Goal: Task Accomplishment & Management: Manage account settings

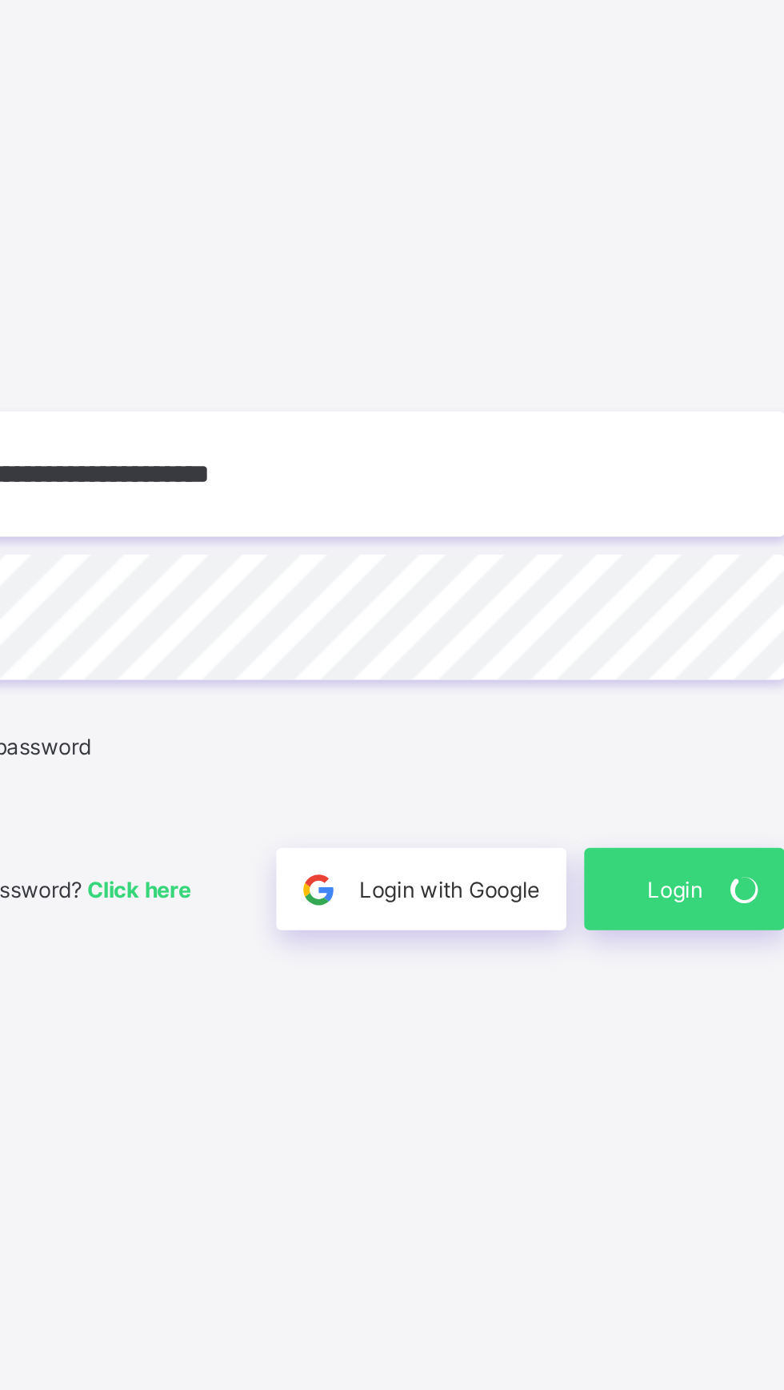
click at [660, 829] on div "Login" at bounding box center [685, 832] width 90 height 37
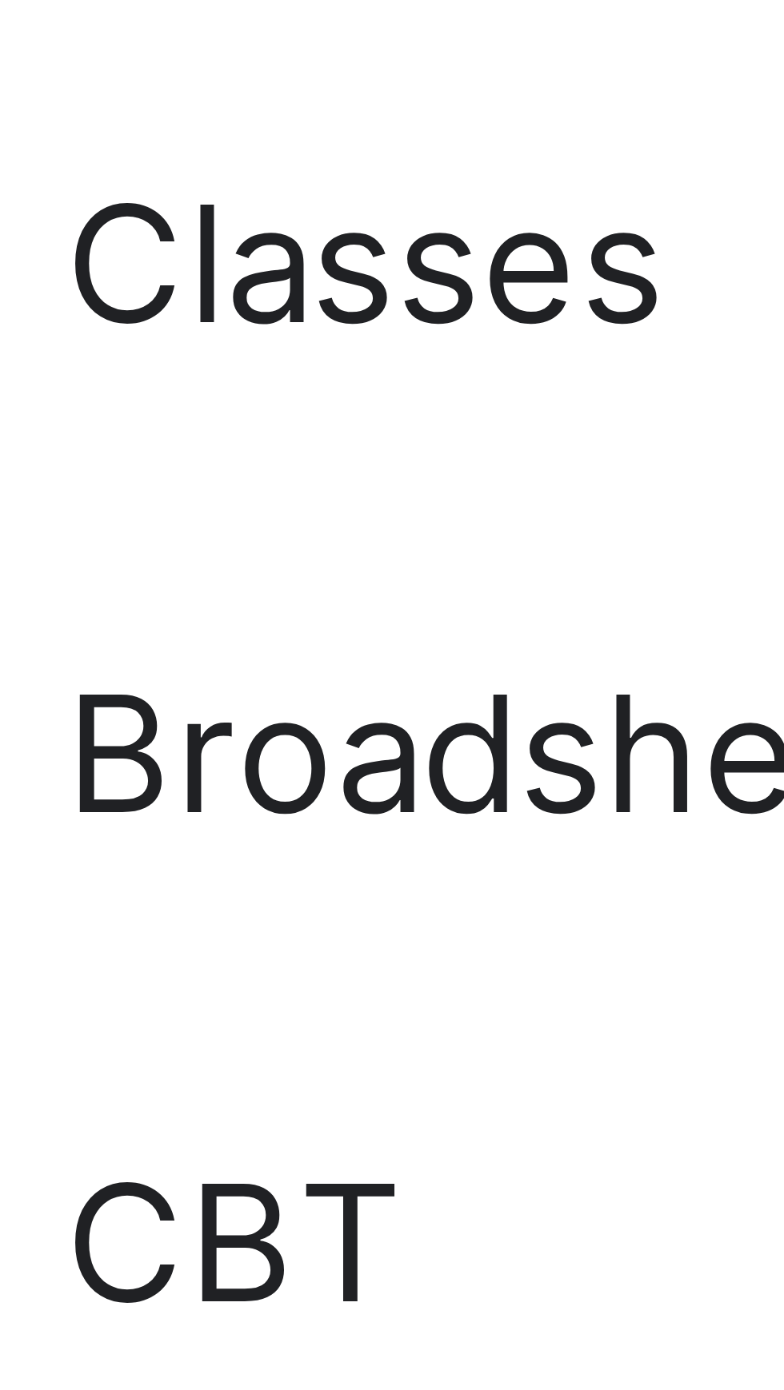
click at [84, 191] on span "Classes" at bounding box center [128, 192] width 128 height 13
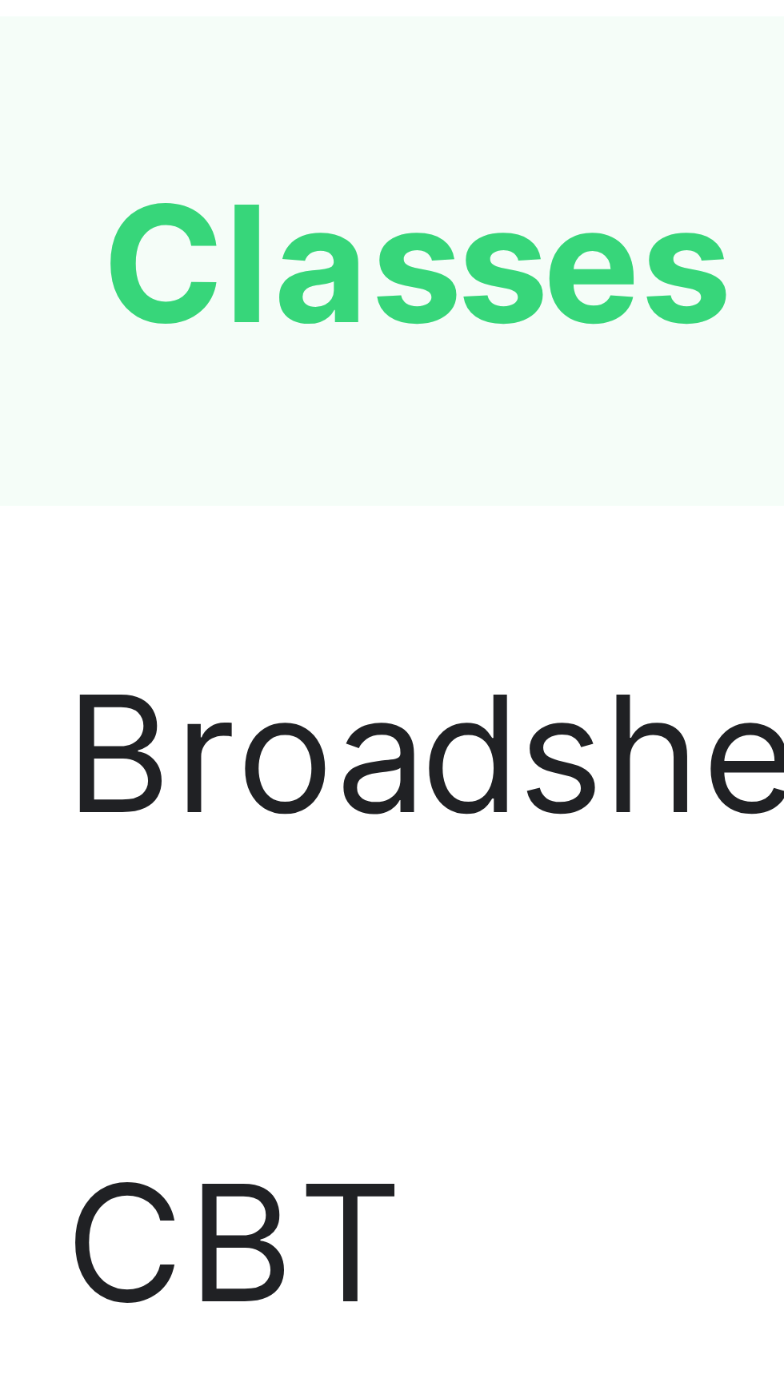
click at [90, 193] on span "Classes" at bounding box center [129, 192] width 126 height 13
click at [86, 192] on span "Classes" at bounding box center [129, 192] width 126 height 13
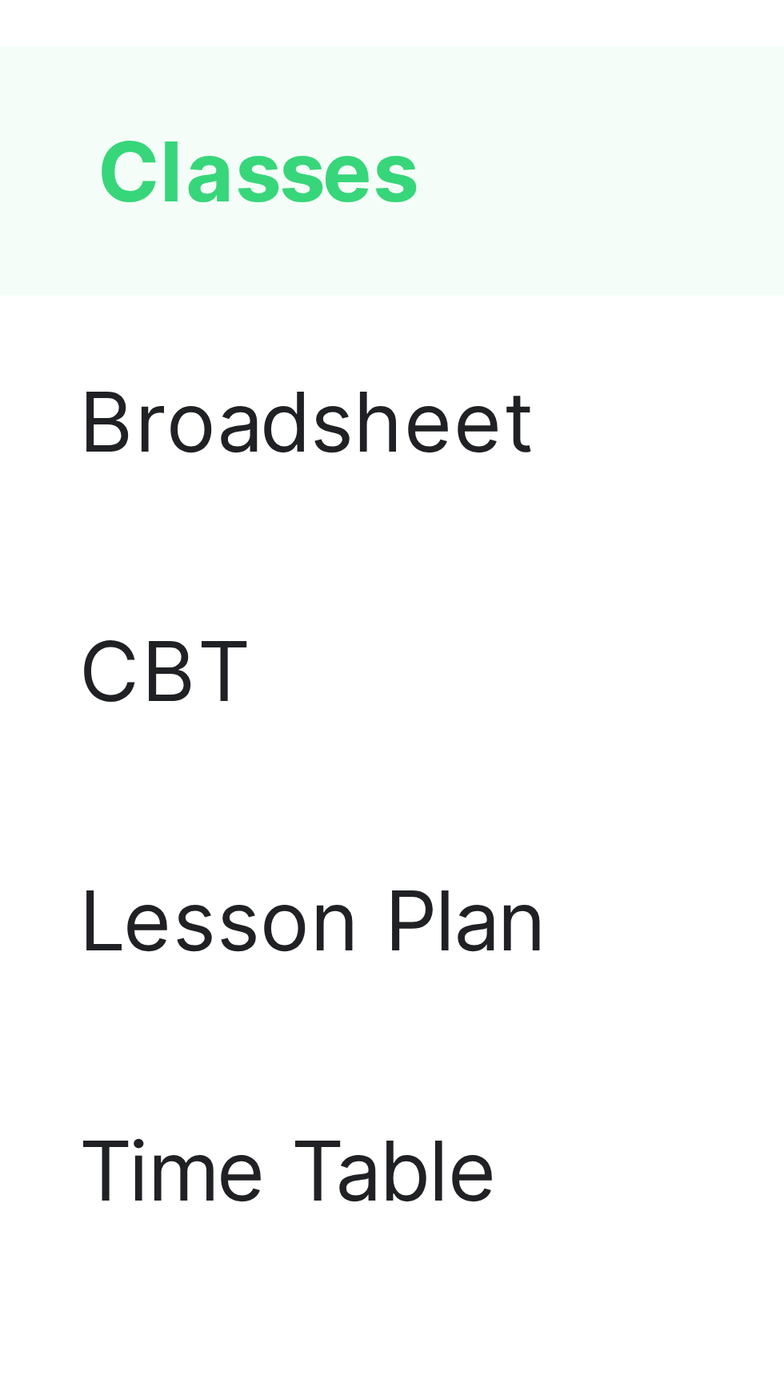
click at [87, 193] on span "Classes" at bounding box center [129, 192] width 126 height 13
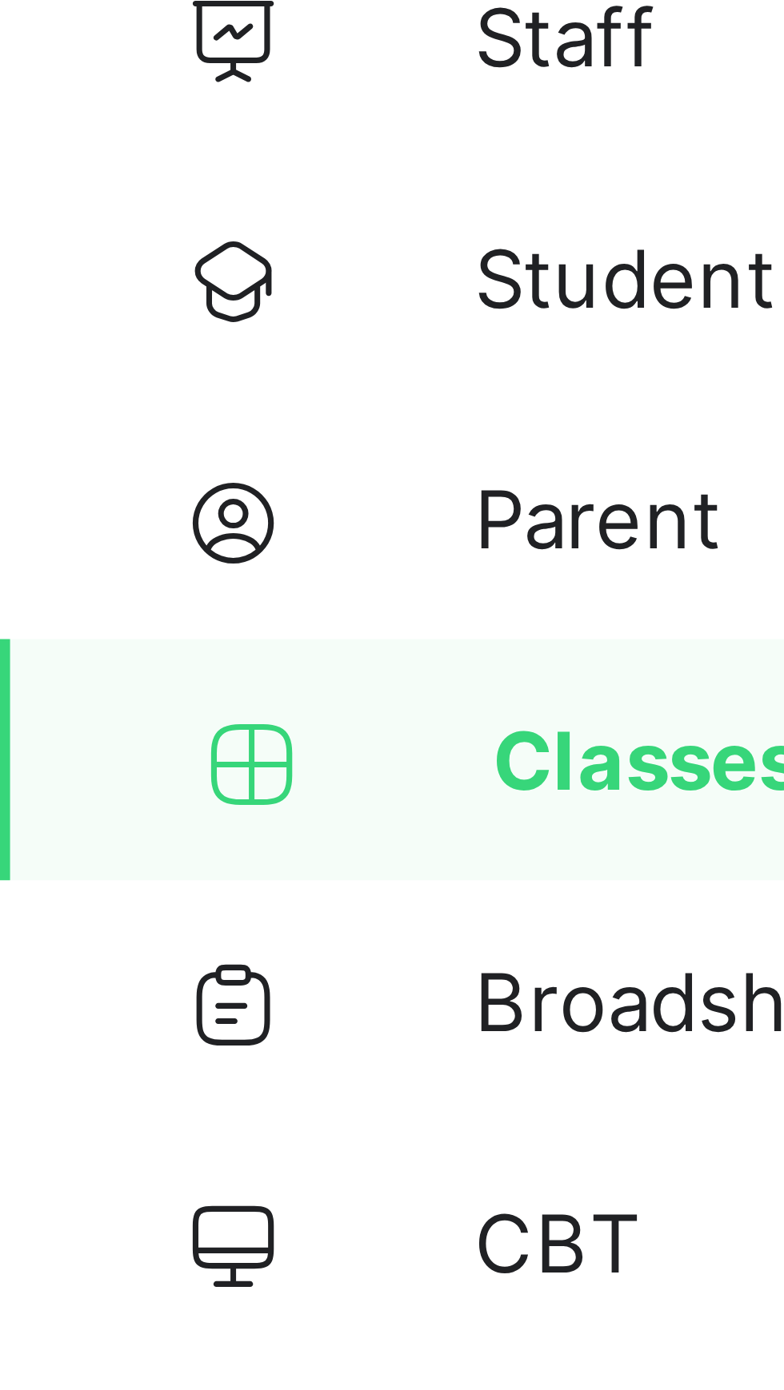
click at [30, 193] on icon at bounding box center [34, 192] width 64 height 12
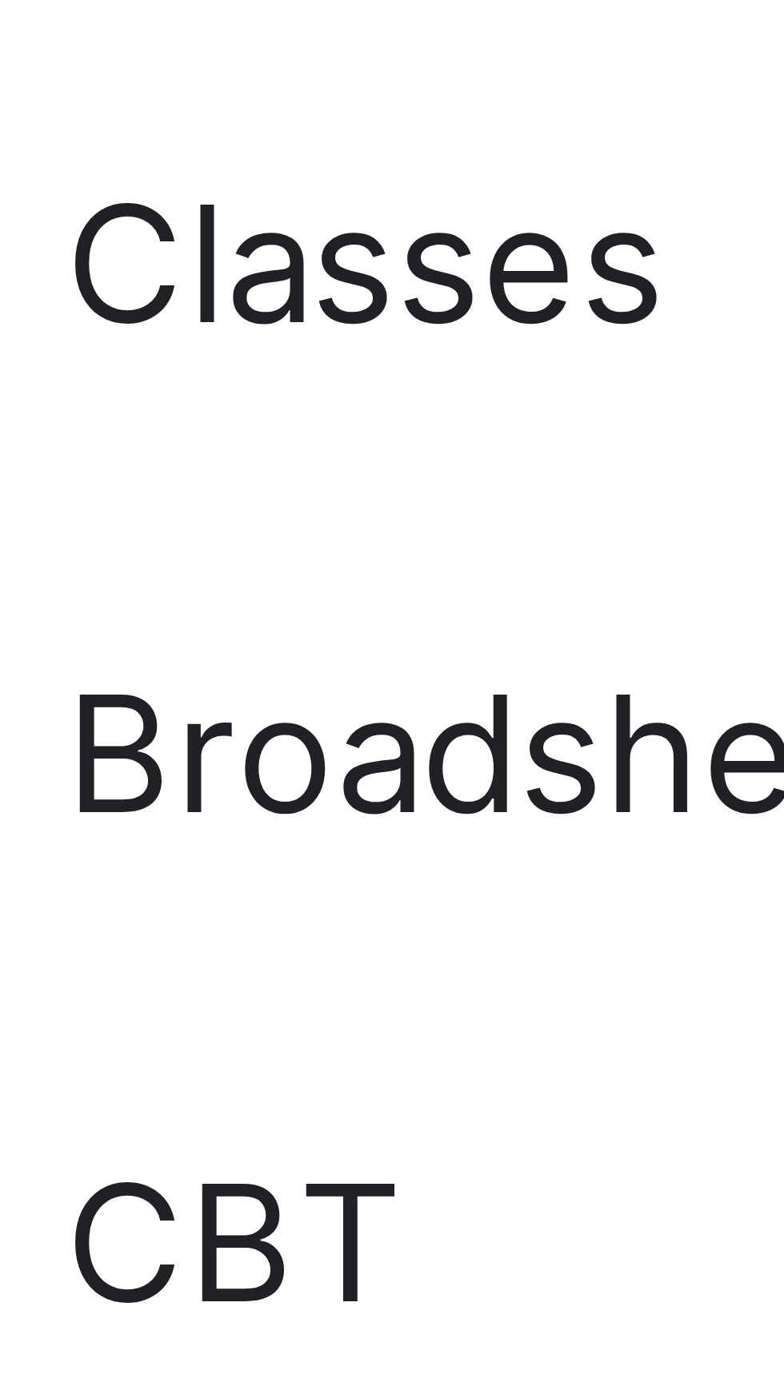
click at [94, 260] on span "CBT" at bounding box center [128, 255] width 128 height 13
click at [73, 183] on link "Classes" at bounding box center [96, 192] width 192 height 32
click at [75, 188] on span "Classes" at bounding box center [128, 192] width 128 height 13
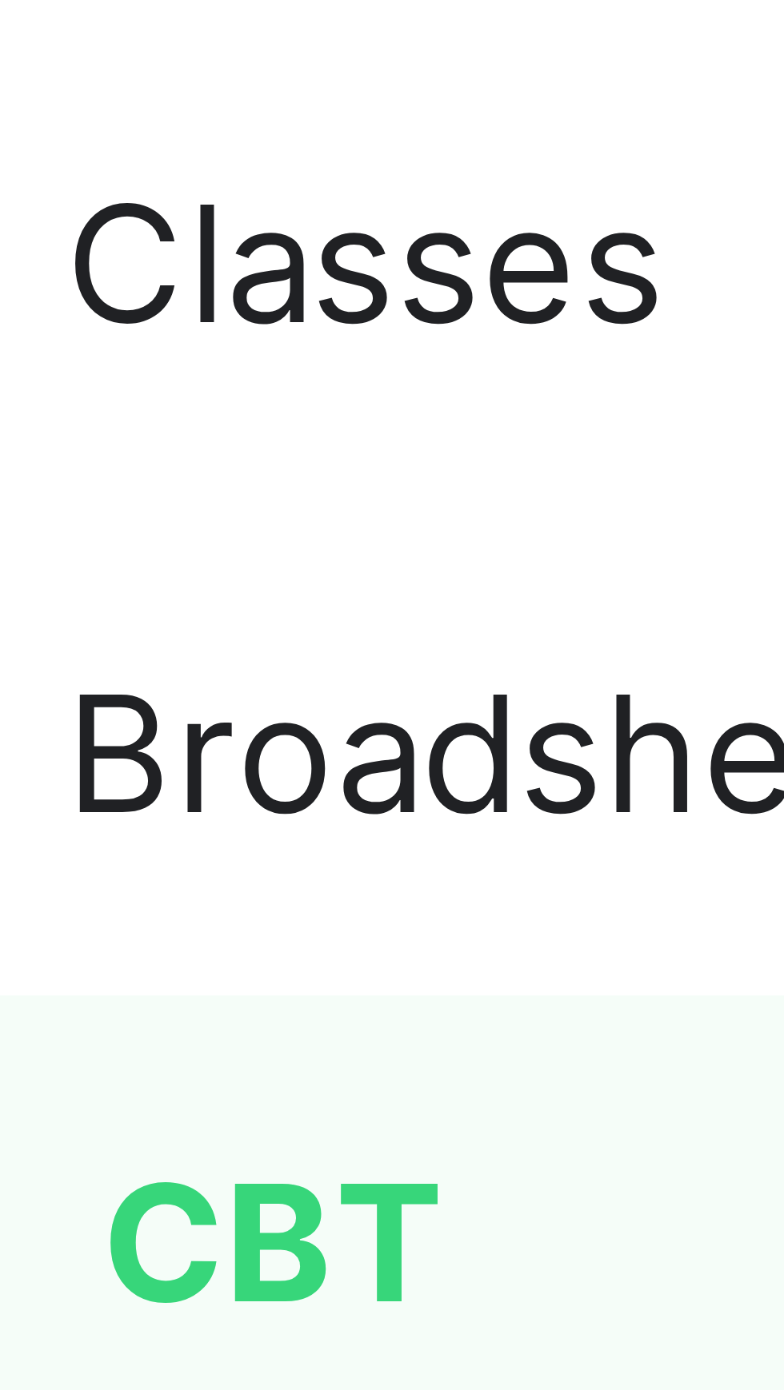
click at [82, 193] on span "Classes" at bounding box center [128, 192] width 128 height 13
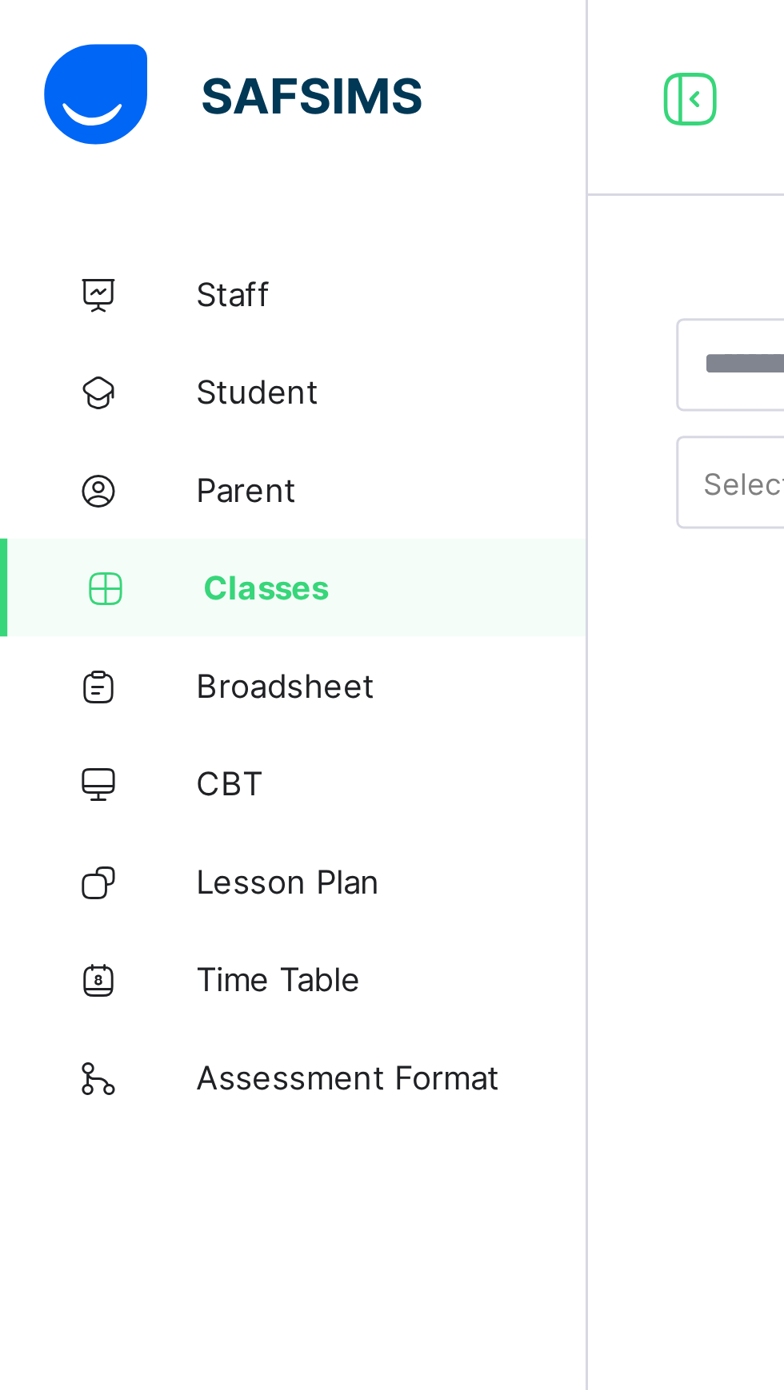
click at [77, 193] on span "Classes" at bounding box center [129, 192] width 126 height 13
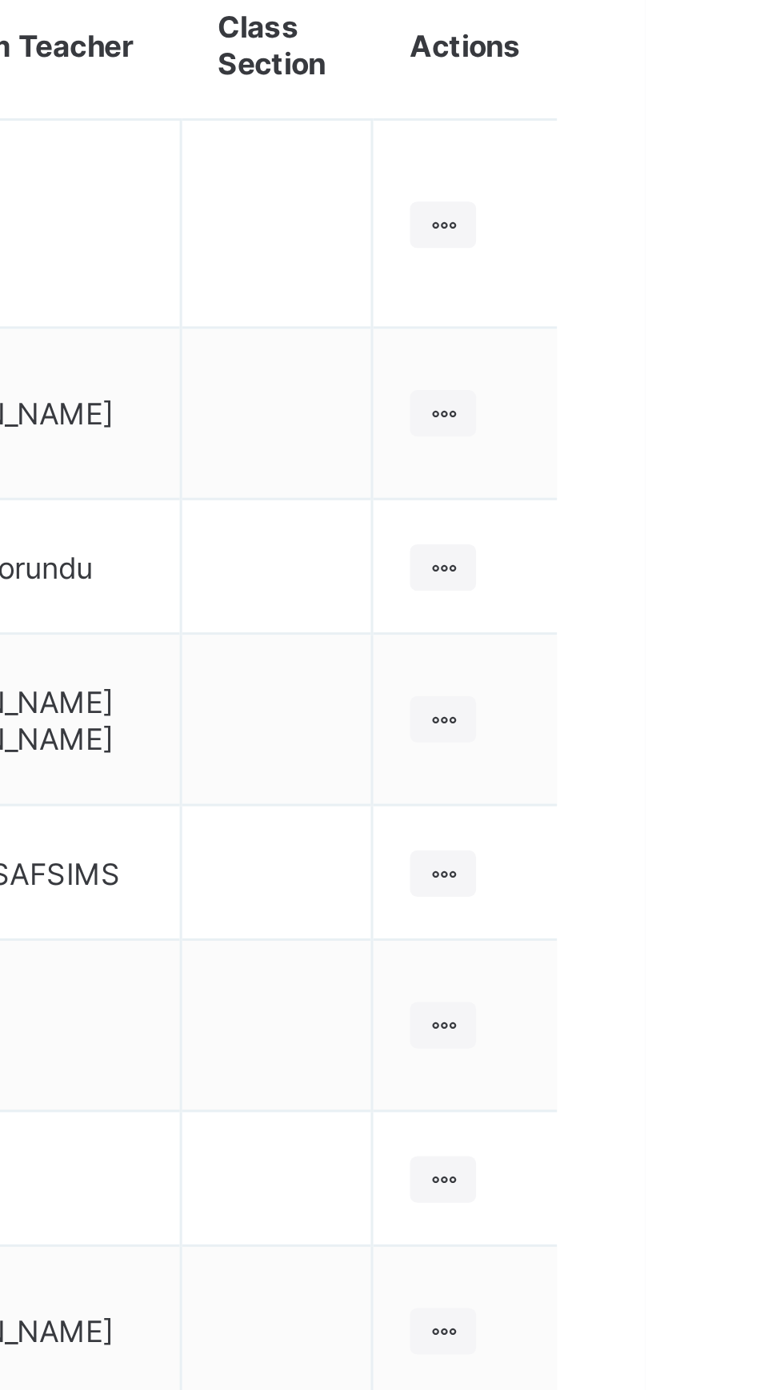
click at [0, 0] on ul "View Class Assign form Teacher" at bounding box center [0, 0] width 0 height 0
click at [0, 0] on div "View Class" at bounding box center [0, 0] width 0 height 0
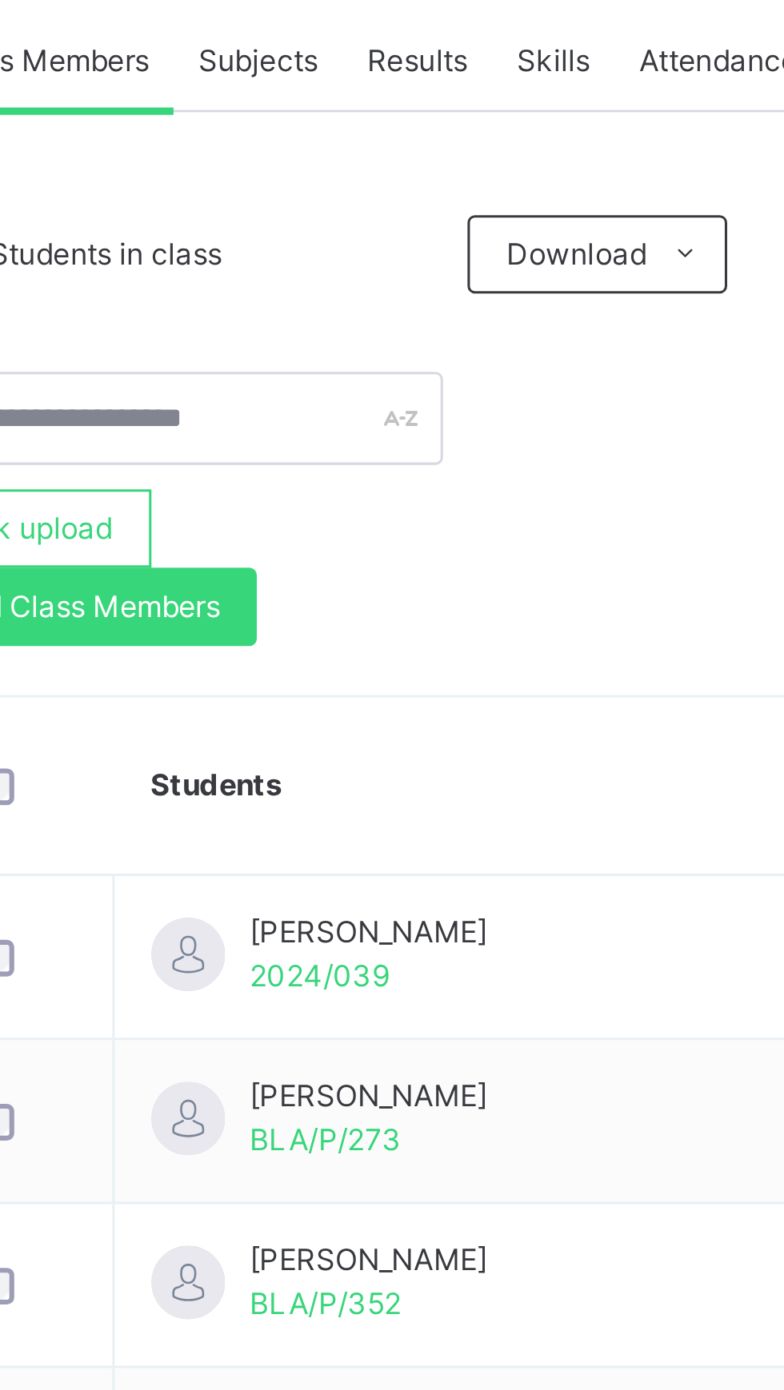
click at [342, 422] on div "18 Students in class" at bounding box center [307, 425] width 173 height 14
click at [346, 418] on div "18 Students in class" at bounding box center [307, 425] width 173 height 14
click at [349, 429] on div "18 Students in class" at bounding box center [307, 425] width 173 height 14
click at [347, 414] on div "18 Students in class Download Pdf Report Excel Report" at bounding box center [488, 425] width 534 height 29
click at [338, 409] on div "18 Students in class Download Pdf Report Excel Report View subject profile Bulk…" at bounding box center [488, 1010] width 534 height 1262
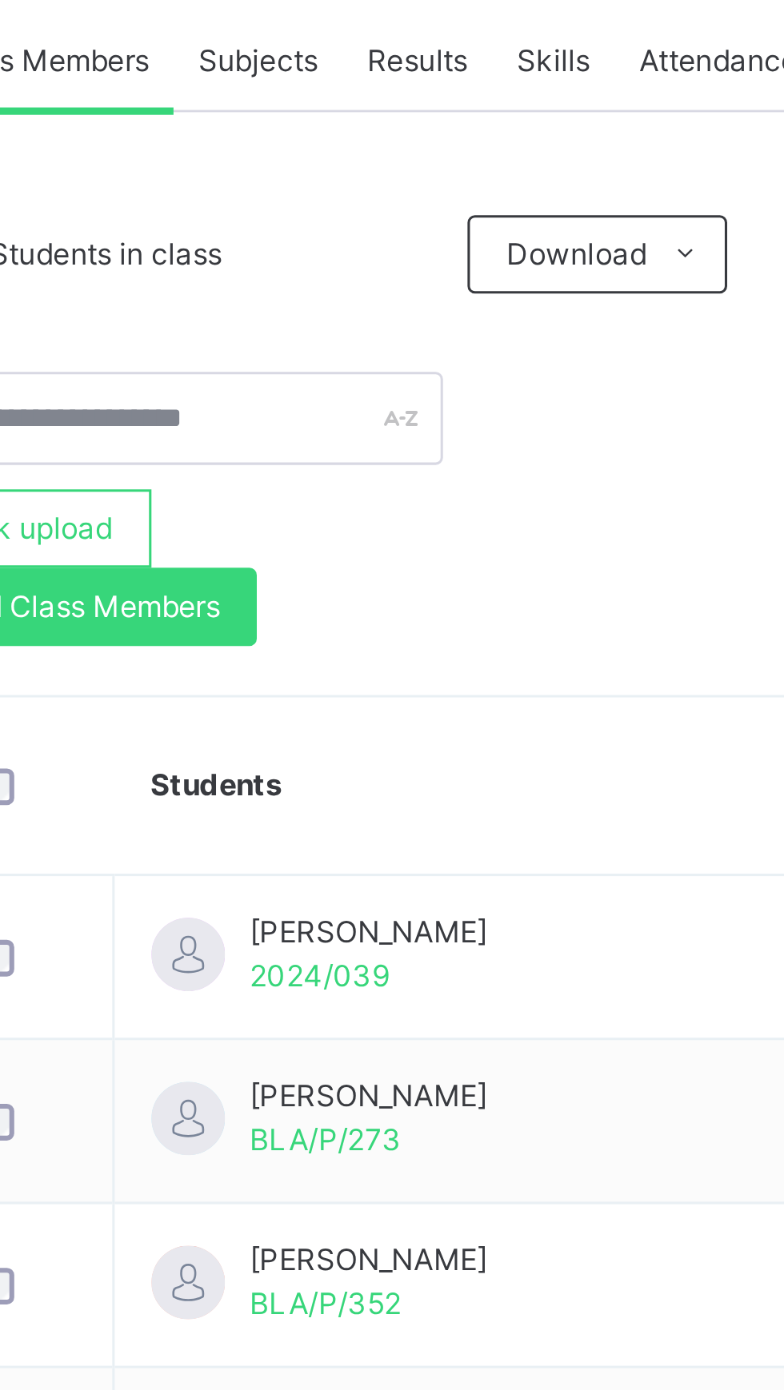
click at [330, 361] on span "Subjects" at bounding box center [332, 362] width 39 height 14
click at [325, 353] on div "Subjects" at bounding box center [332, 362] width 55 height 32
click at [330, 361] on span "Subjects" at bounding box center [332, 362] width 39 height 14
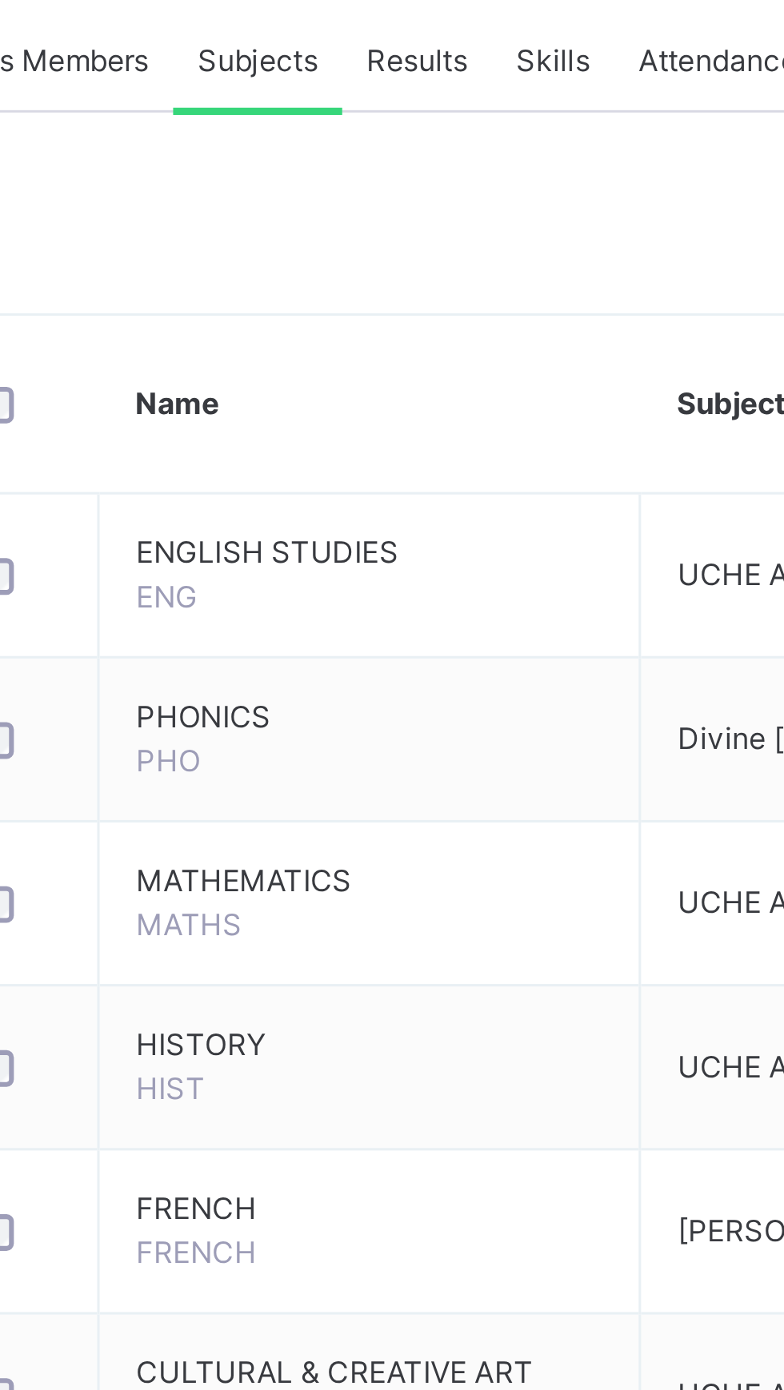
click at [334, 360] on span "Subjects" at bounding box center [332, 362] width 39 height 14
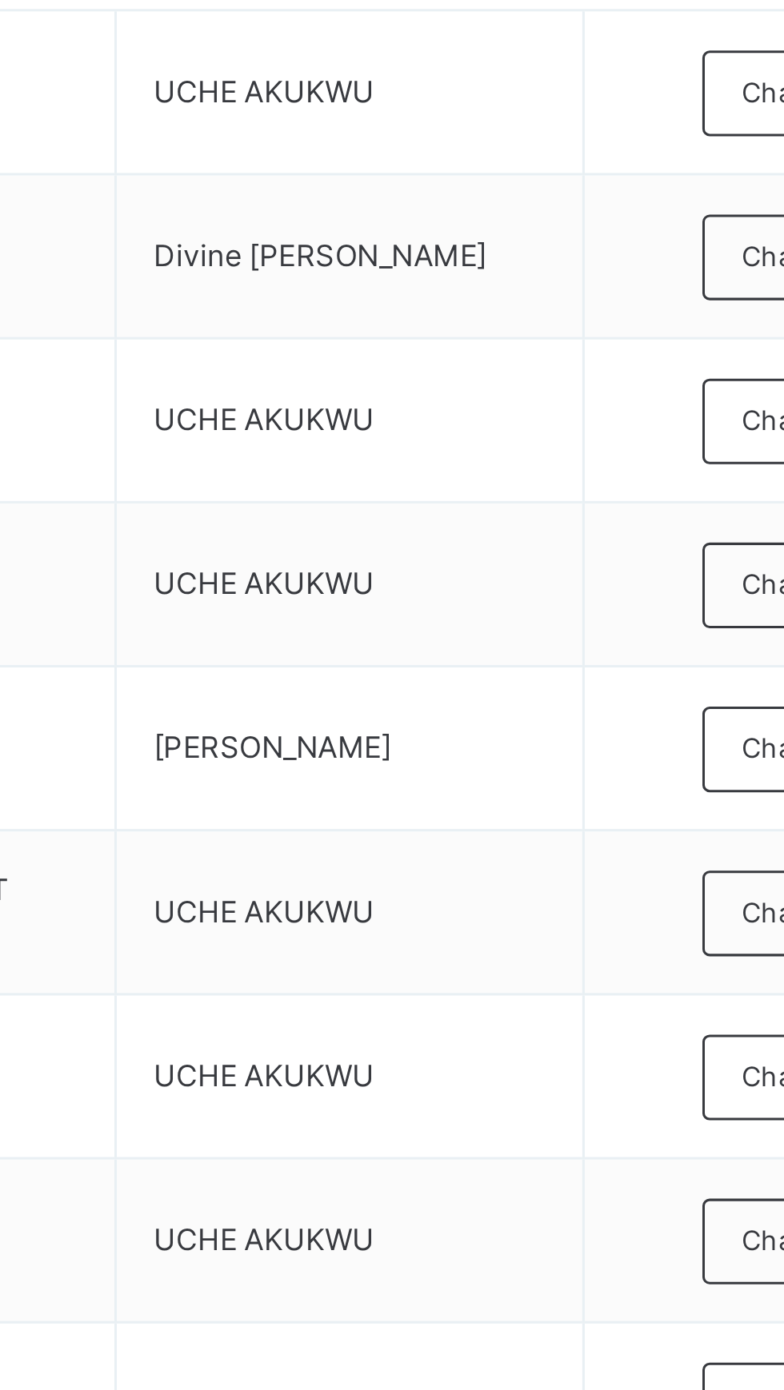
click at [458, 710] on td "UCHE AKUKWU" at bounding box center [534, 691] width 153 height 54
click at [541, 774] on td "UCHE AKUKWU" at bounding box center [534, 799] width 153 height 54
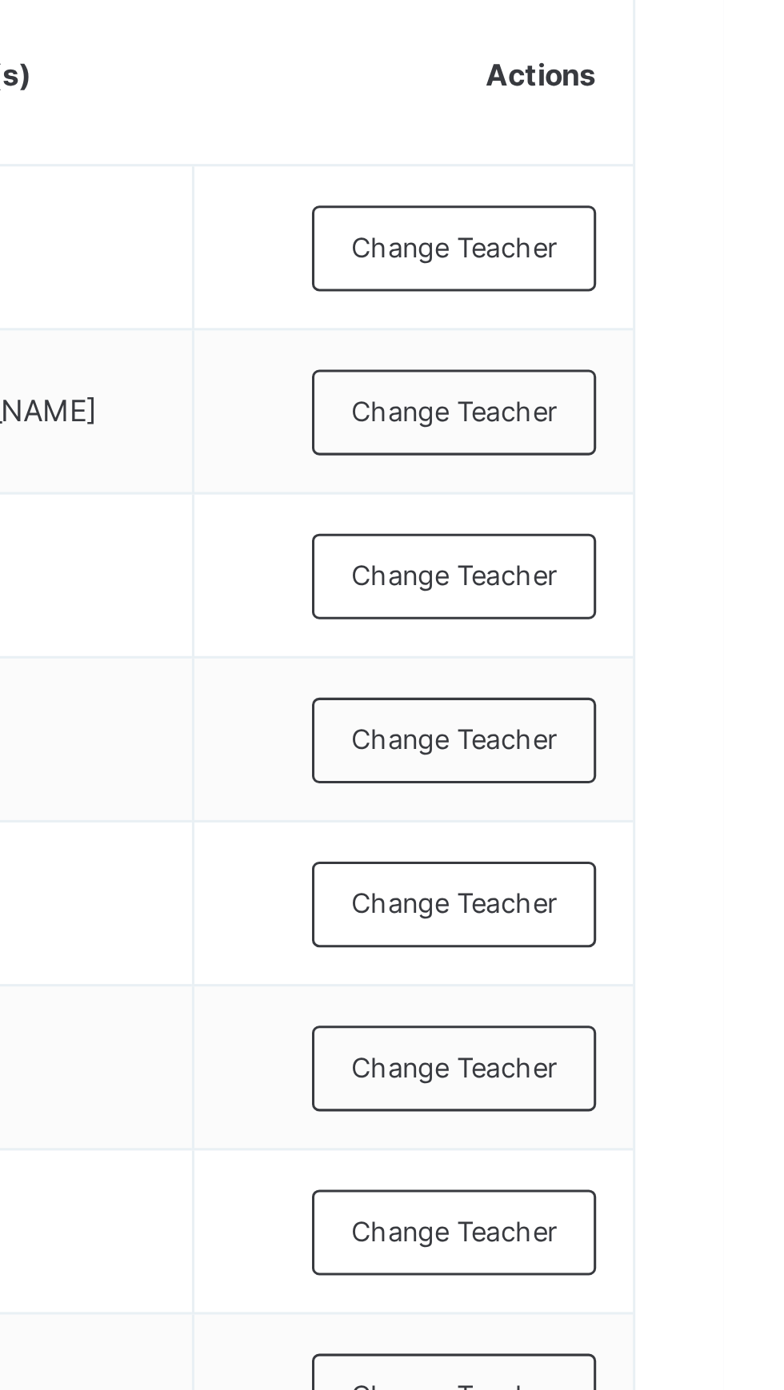
click at [676, 731] on div "Change Teacher" at bounding box center [695, 745] width 93 height 28
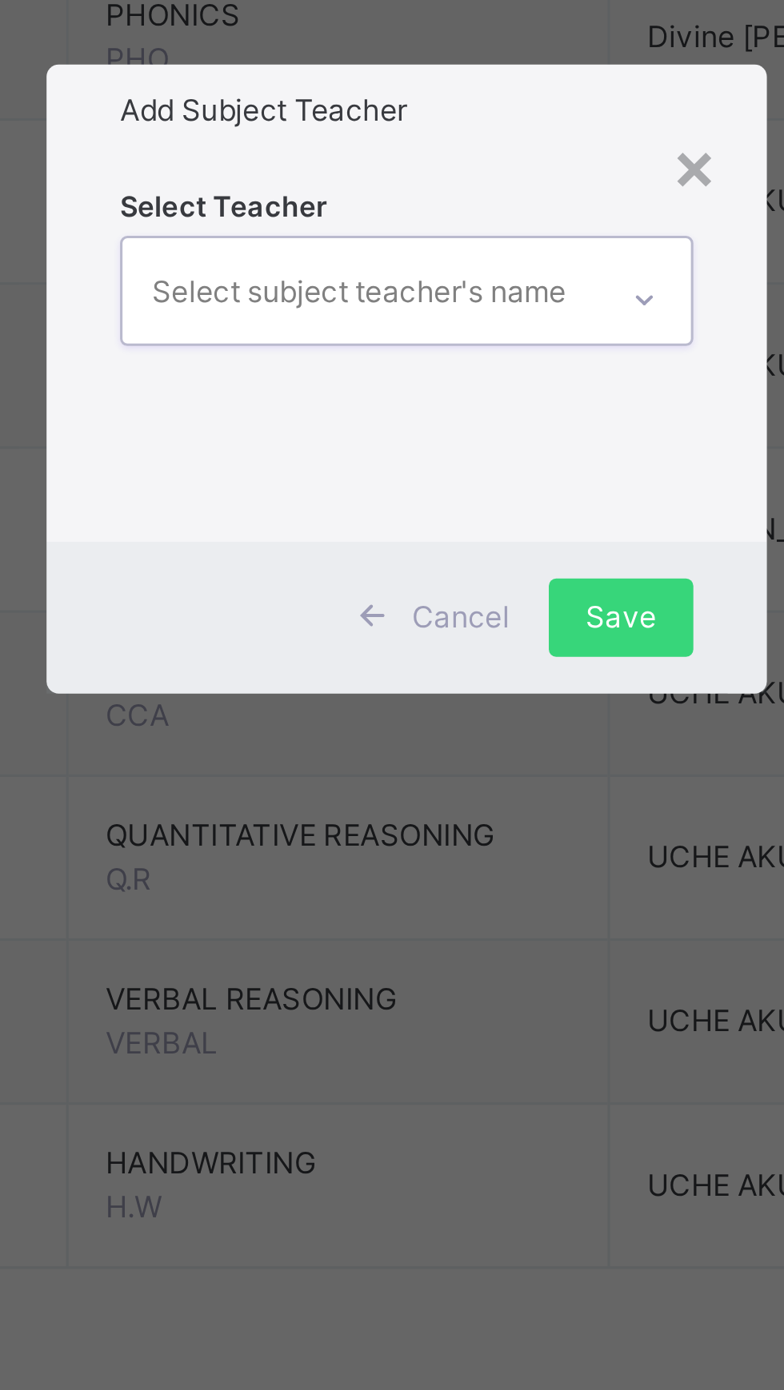
click at [433, 734] on div "× Add Subject Teacher Select Teacher option BERTRAND YAMBA TRESOR, deselected. …" at bounding box center [392, 695] width 784 height 1390
click at [453, 734] on div "× Add Subject Teacher Select Teacher option BERTRAND YAMBA TRESOR, deselected. …" at bounding box center [392, 695] width 784 height 1390
click at [485, 740] on div "Select Teacher option BERTRAND YAMBA TRESOR, deselected. 0 results available. S…" at bounding box center [391, 685] width 187 height 109
click at [474, 677] on icon at bounding box center [470, 669] width 10 height 16
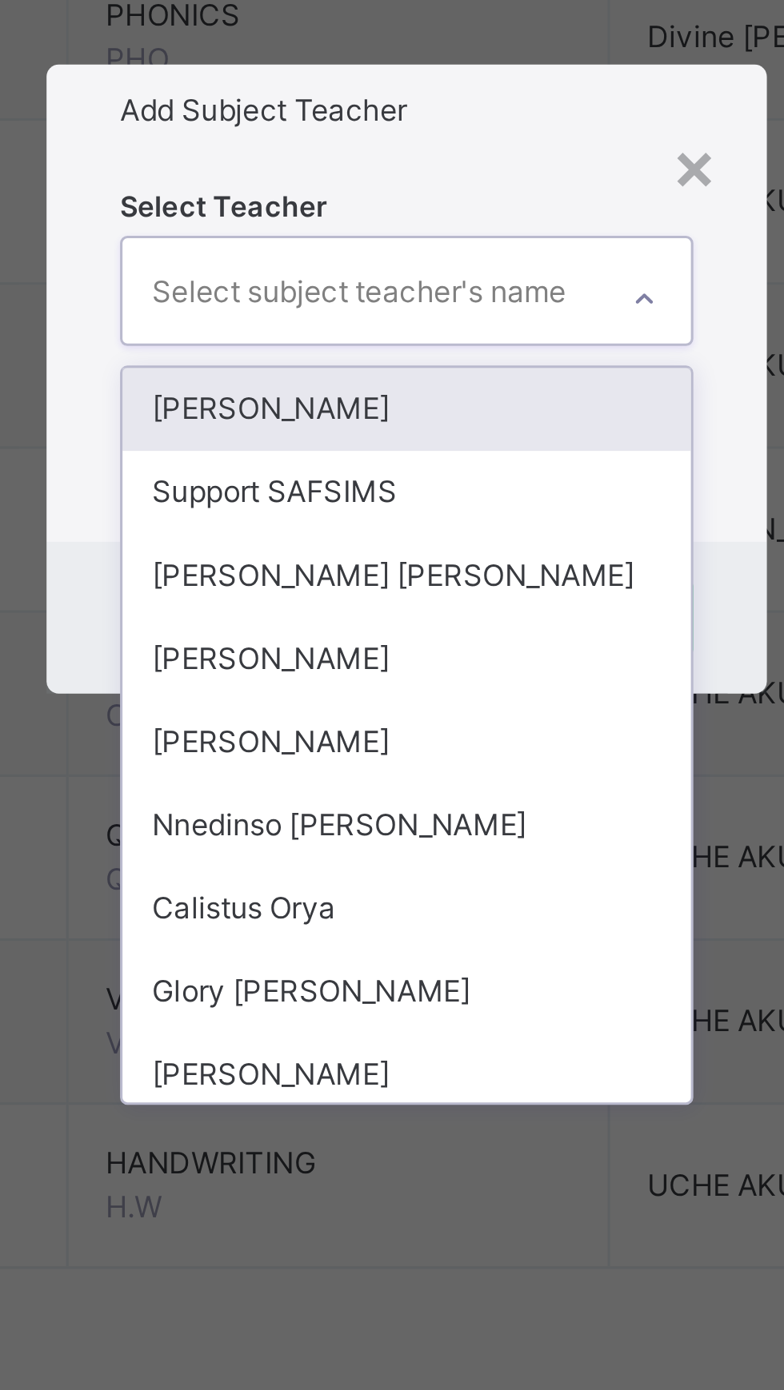
type input "*"
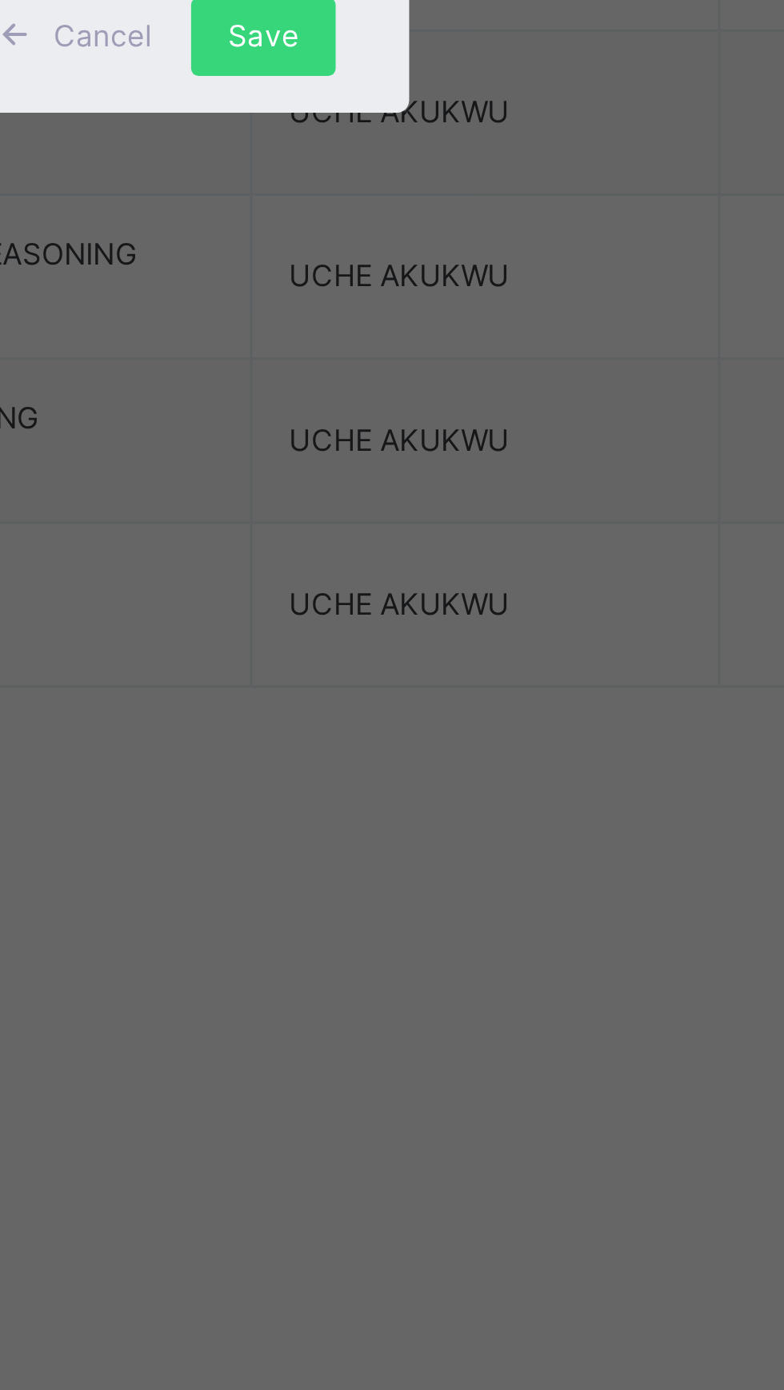
click at [462, 746] on div "UCHE AKUKWU" at bounding box center [392, 732] width 186 height 27
type input "**"
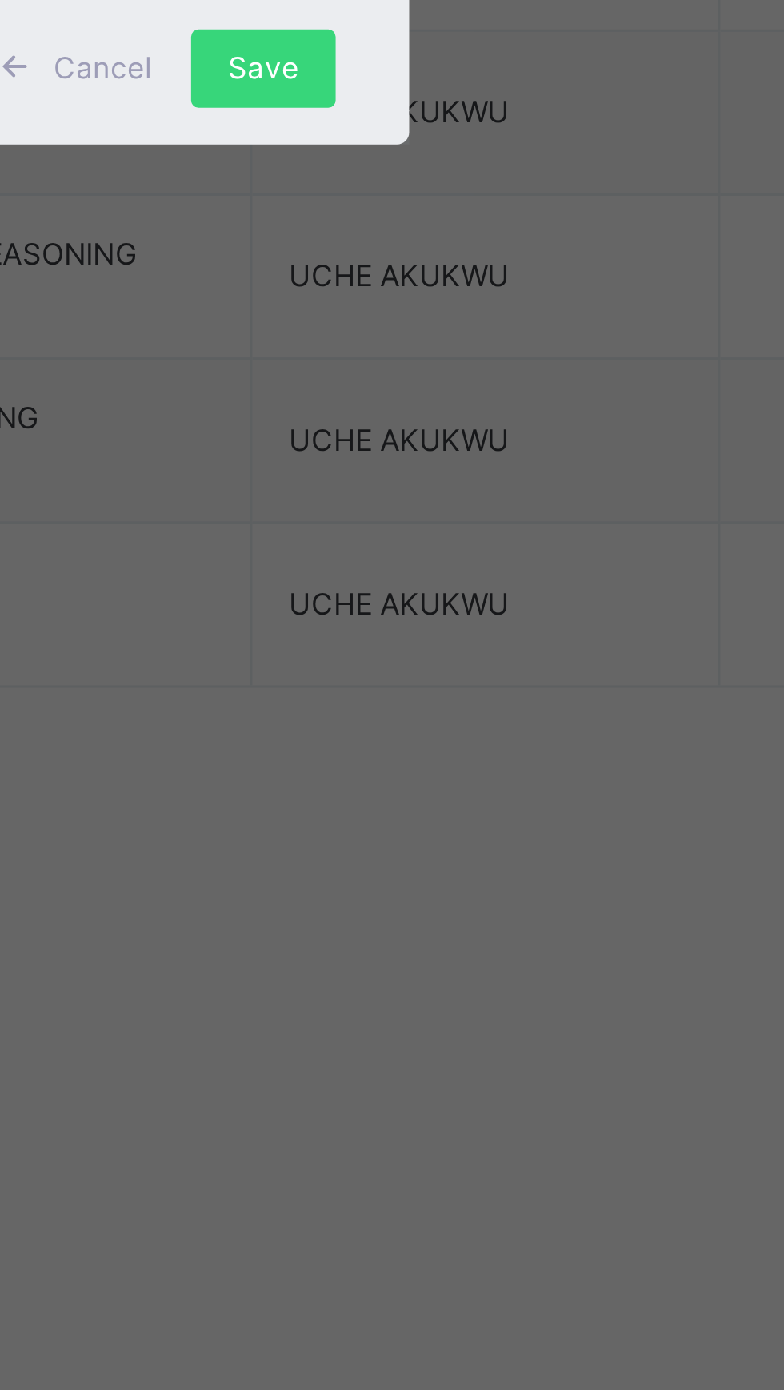
click at [473, 791] on span "Save" at bounding box center [461, 783] width 23 height 14
click at [485, 796] on div "Save" at bounding box center [461, 784] width 47 height 26
click at [473, 791] on span "Save" at bounding box center [461, 783] width 23 height 14
click at [485, 796] on div "Save" at bounding box center [461, 784] width 47 height 26
click at [473, 791] on span "Save" at bounding box center [461, 783] width 23 height 14
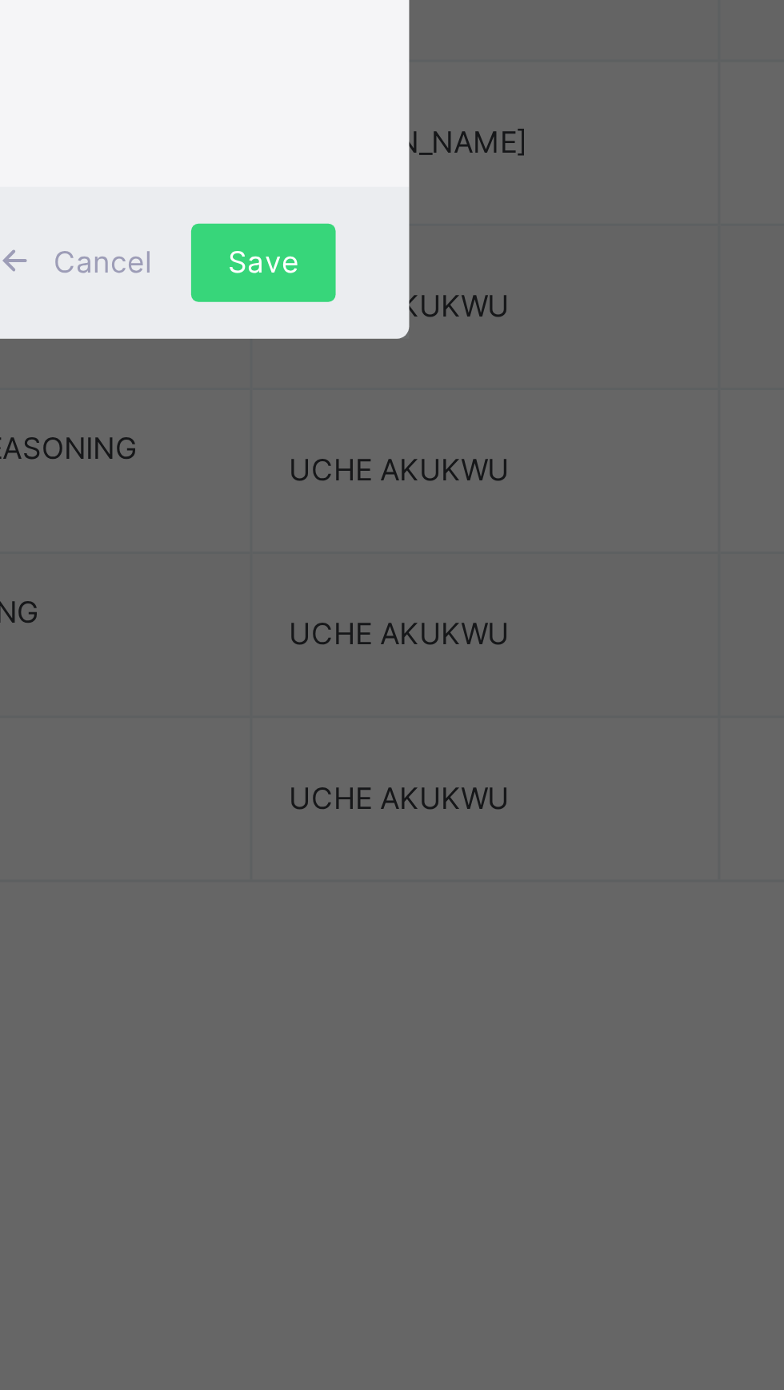
click at [473, 791] on span "Save" at bounding box center [461, 783] width 23 height 14
click at [485, 796] on div "Save" at bounding box center [461, 784] width 47 height 26
click at [473, 791] on span "Save" at bounding box center [461, 783] width 23 height 14
click at [529, 702] on div "× Add Subject Teacher Select Teacher UCHE AKUKWU Cancel Save" at bounding box center [392, 695] width 784 height 1390
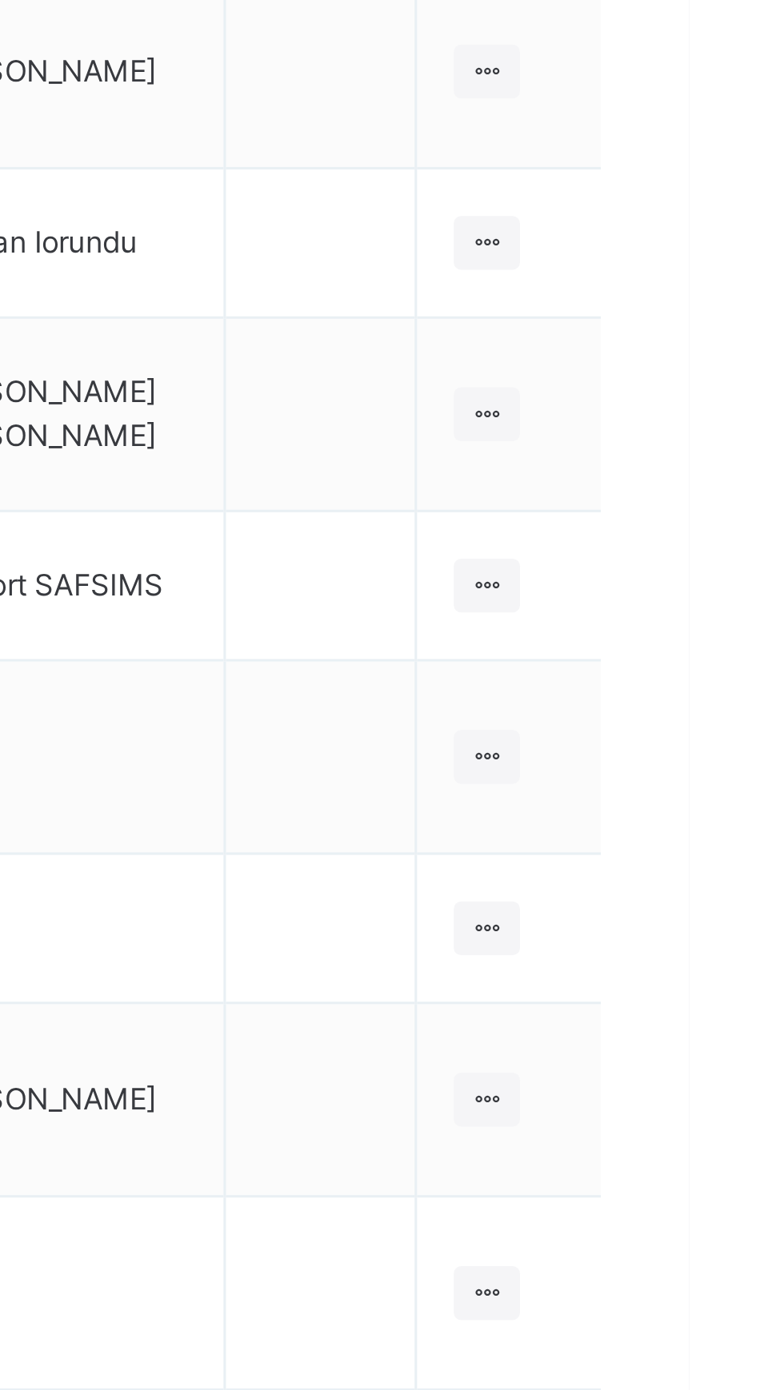
click at [712, 567] on div at bounding box center [718, 576] width 22 height 18
click at [0, 0] on ul "View Class Assign form Teacher" at bounding box center [0, 0] width 0 height 0
click at [0, 0] on div "View Class" at bounding box center [0, 0] width 0 height 0
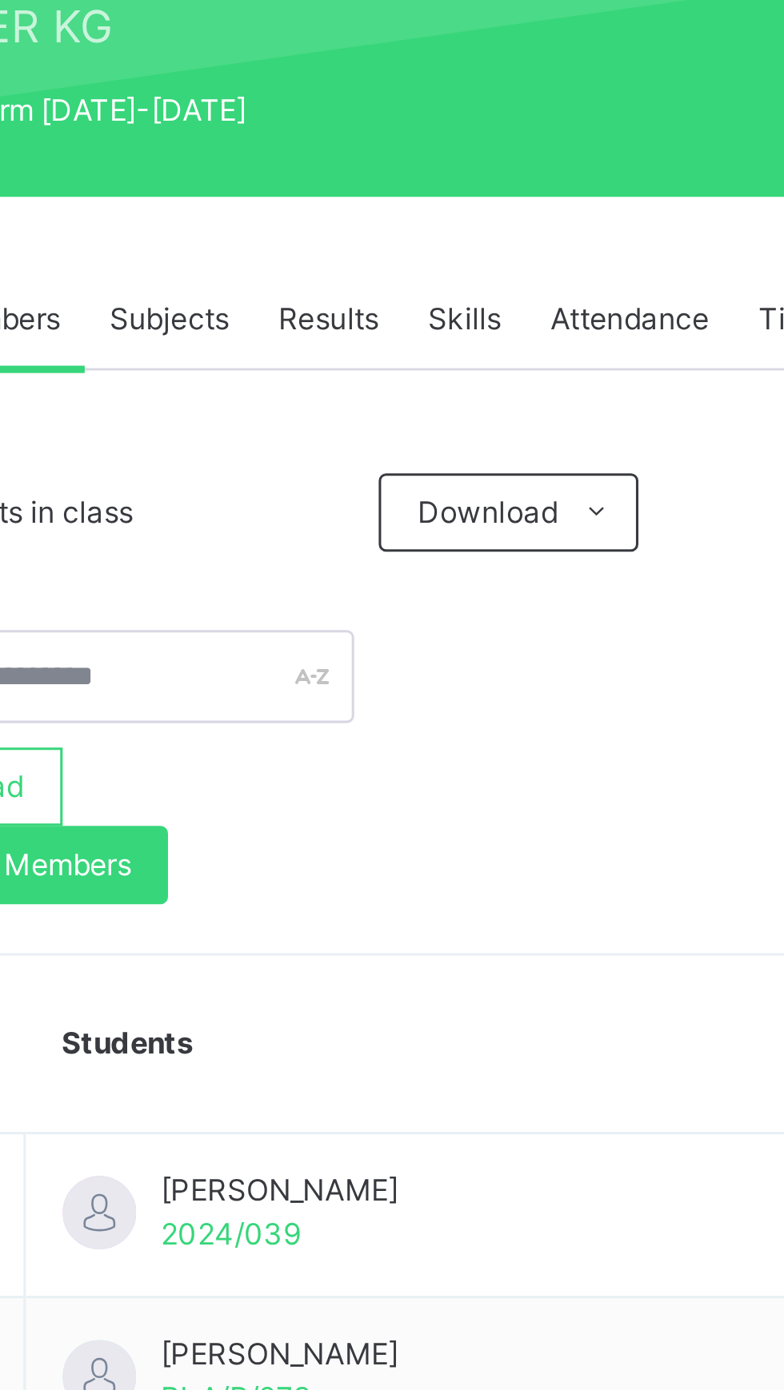
click at [344, 354] on div "Subjects" at bounding box center [332, 362] width 55 height 32
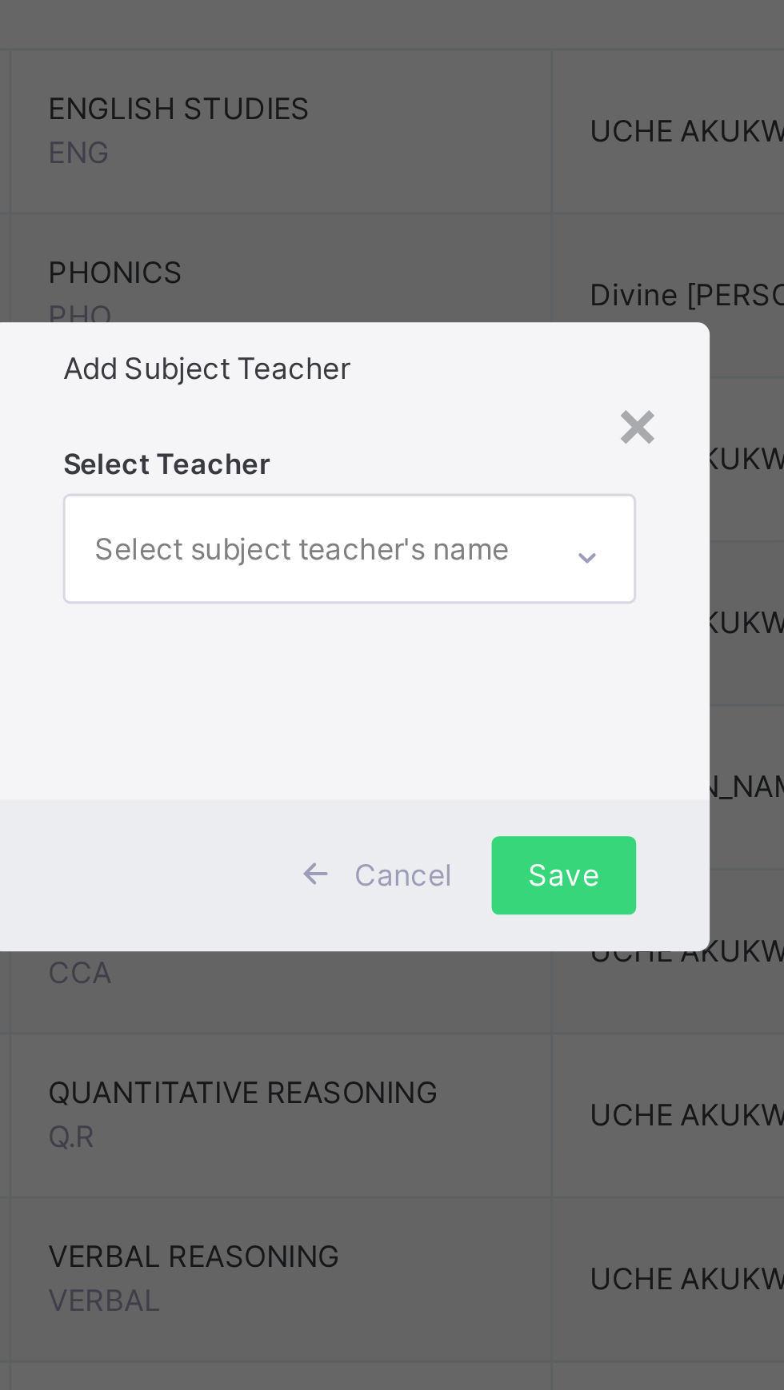
click at [404, 668] on div "× Add Subject Teacher Select Teacher Select subject teacher's name Cancel Save" at bounding box center [392, 695] width 784 height 1390
click at [405, 699] on div "× Add Subject Teacher Select Teacher Select subject teacher's name Cancel Save" at bounding box center [392, 695] width 784 height 1390
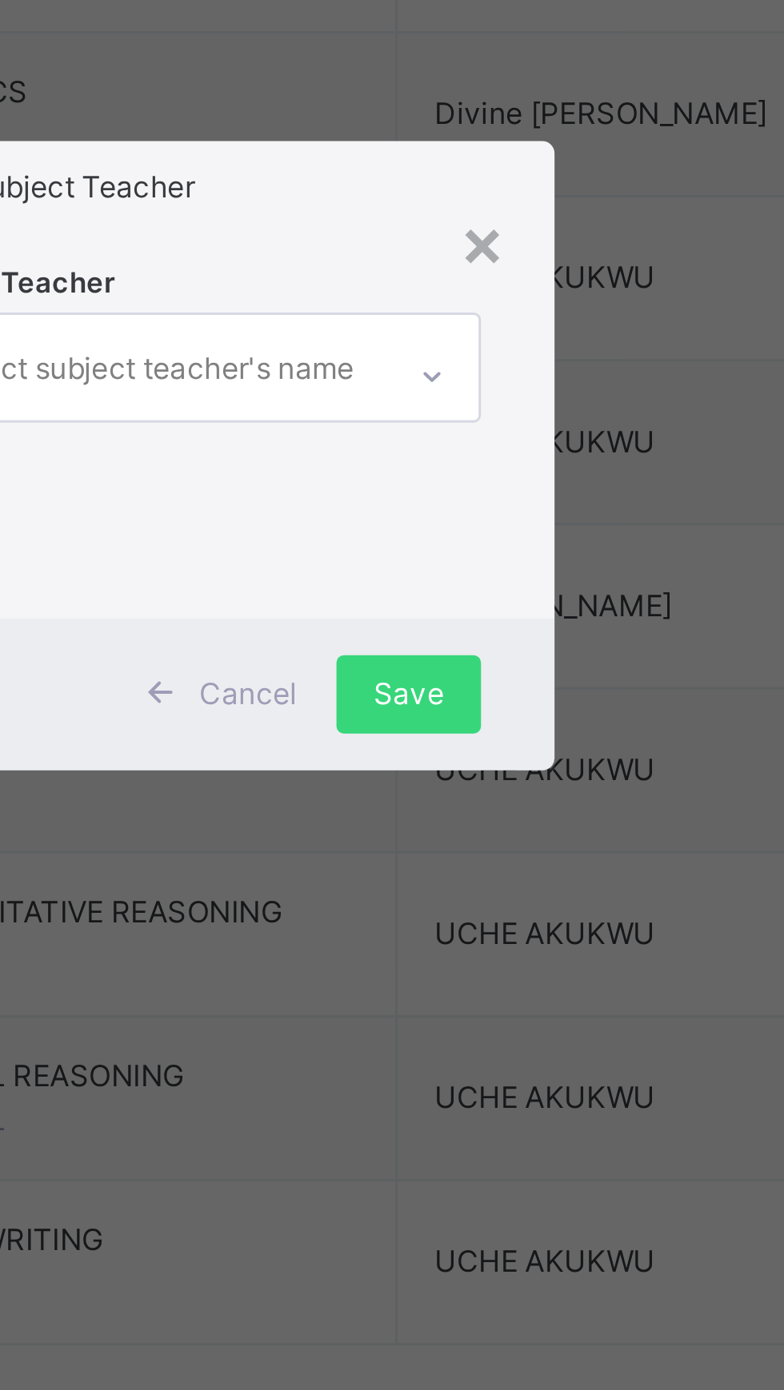
click at [429, 660] on div "× Add Subject Teacher Select Teacher Select subject teacher's name Cancel Save" at bounding box center [392, 695] width 784 height 1390
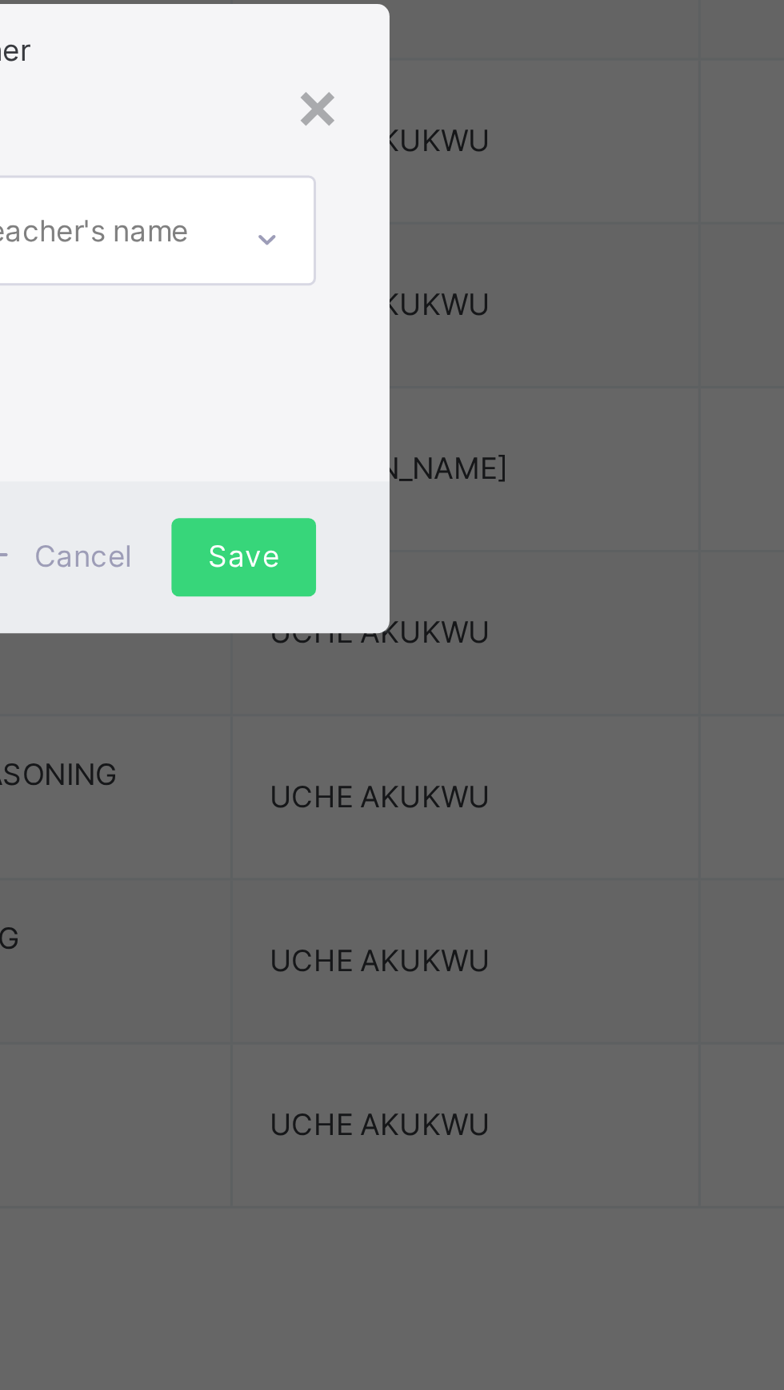
click at [509, 748] on div "Select Teacher Select subject teacher's name" at bounding box center [391, 685] width 235 height 125
click at [493, 642] on div "×" at bounding box center [485, 625] width 15 height 34
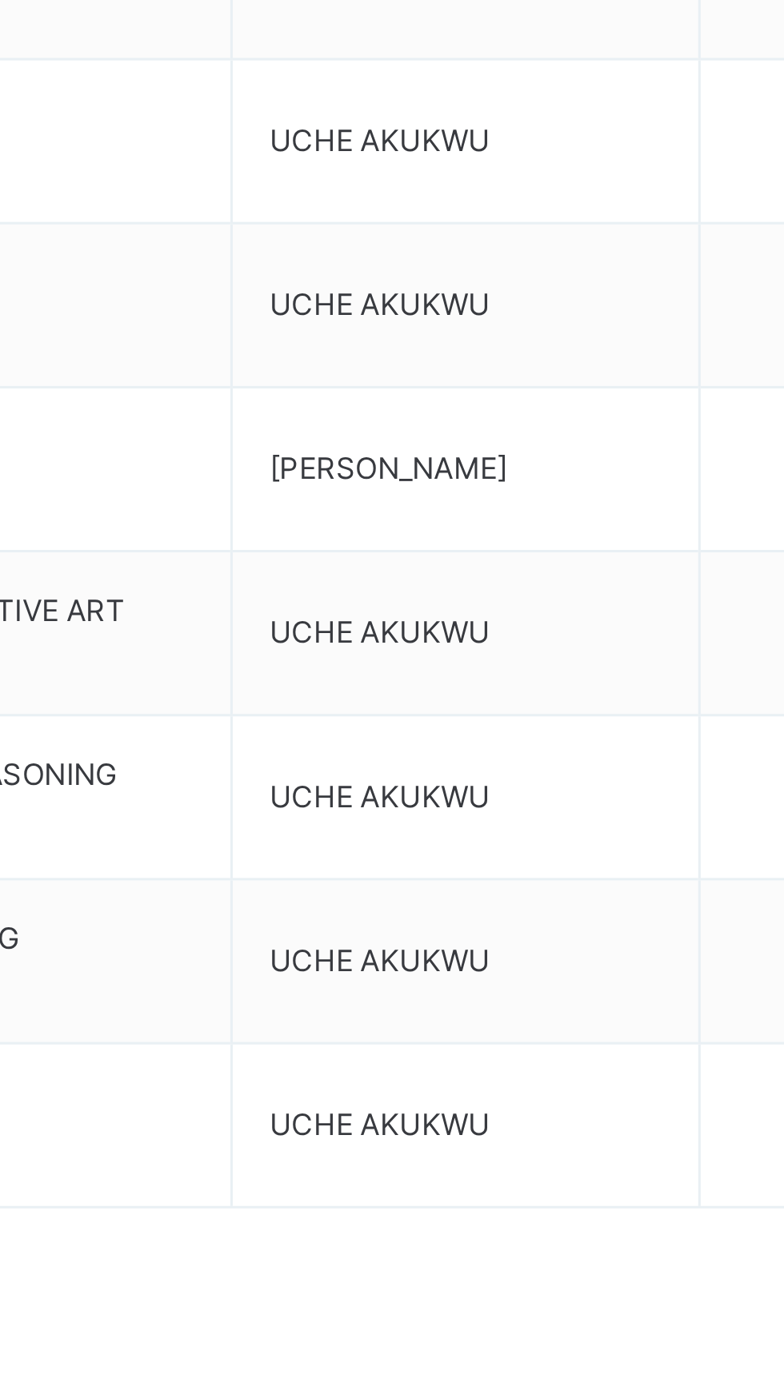
click at [596, 840] on td "UCHE AKUKWU" at bounding box center [534, 852] width 153 height 54
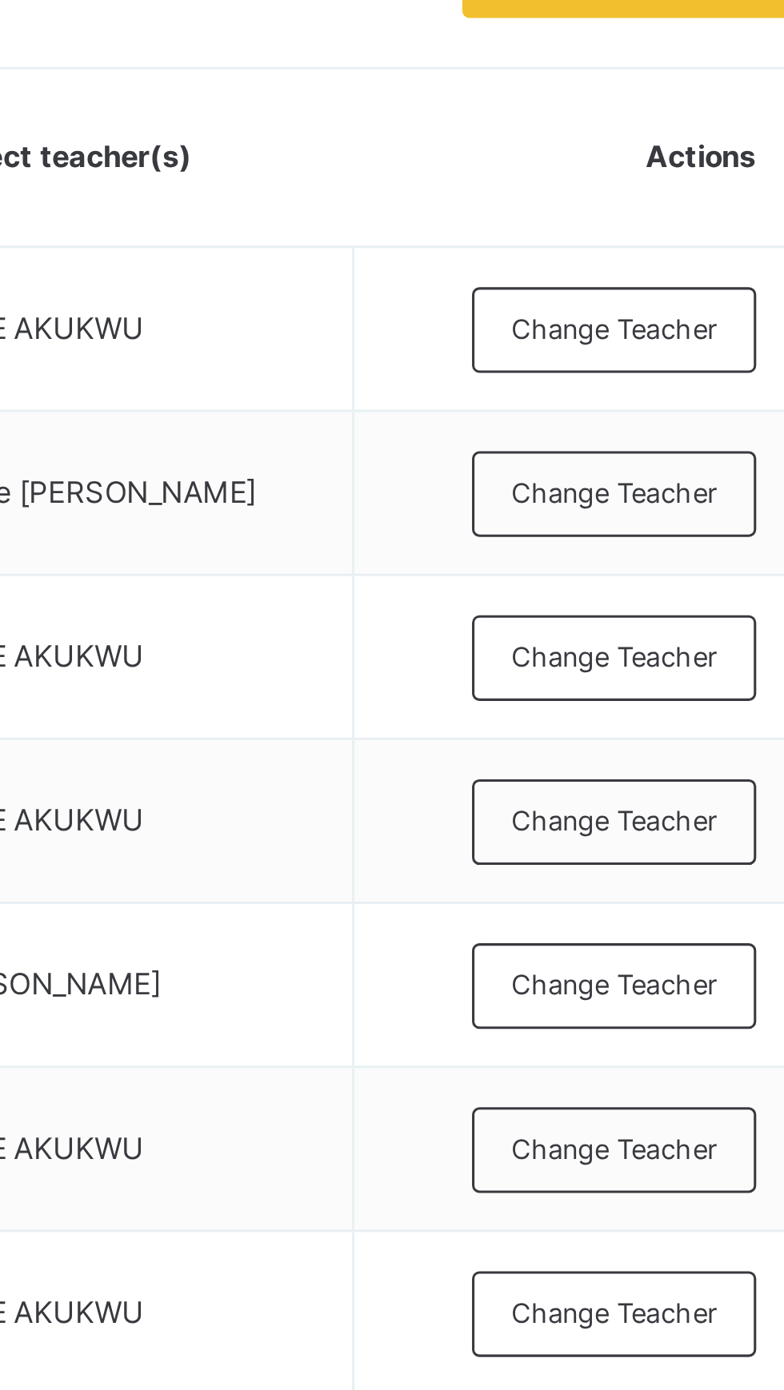
click at [776, 577] on div "Back / UPK DIAMOND UPK DIAMOND UPPER KG First Term 2025-2026 Class Members Subj…" at bounding box center [488, 553] width 592 height 946
click at [772, 572] on div "Back / UPK DIAMOND UPK DIAMOND UPPER KG First Term 2025-2026 Class Members Subj…" at bounding box center [488, 553] width 592 height 946
click at [780, 582] on div "Back / UPK DIAMOND UPK DIAMOND UPPER KG First Term 2025-2026 Class Members Subj…" at bounding box center [488, 553] width 592 height 946
click at [780, 581] on div "Back / UPK DIAMOND UPK DIAMOND UPPER KG First Term 2025-2026 Class Members Subj…" at bounding box center [488, 553] width 592 height 946
click at [783, 580] on html "Class Arm Details Grace Period 25 days remaining First Term / 2025-2026 Ann Obi…" at bounding box center [392, 695] width 784 height 1390
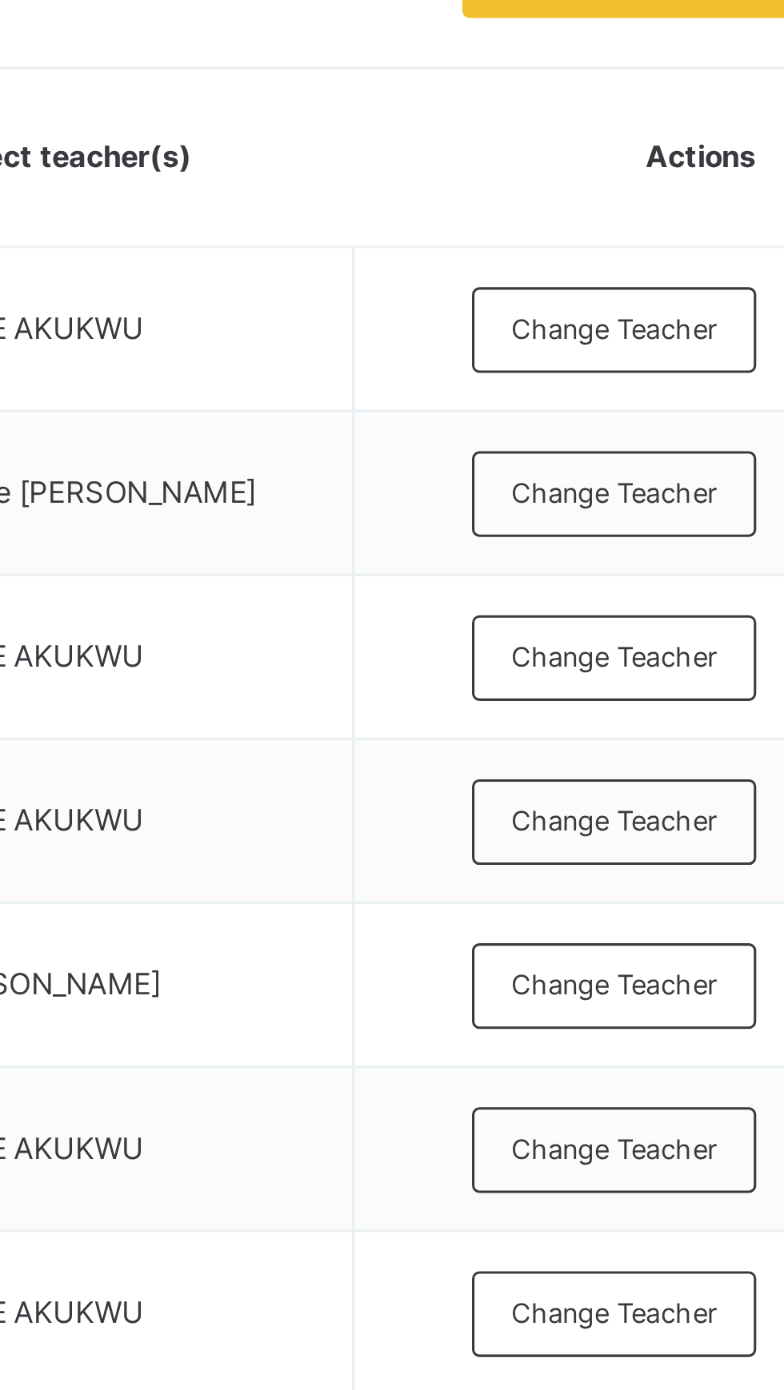
click at [777, 588] on div "Back / UPK DIAMOND UPK DIAMOND UPPER KG First Term 2025-2026 Class Members Subj…" at bounding box center [488, 553] width 592 height 946
click at [535, 585] on span "Divine Godwin Abuo" at bounding box center [524, 583] width 109 height 12
click at [513, 587] on span "Divine Godwin Abuo" at bounding box center [524, 583] width 109 height 12
click at [510, 587] on span "Divine Godwin Abuo" at bounding box center [524, 583] width 109 height 12
click at [524, 586] on span "Divine Godwin Abuo" at bounding box center [524, 583] width 109 height 12
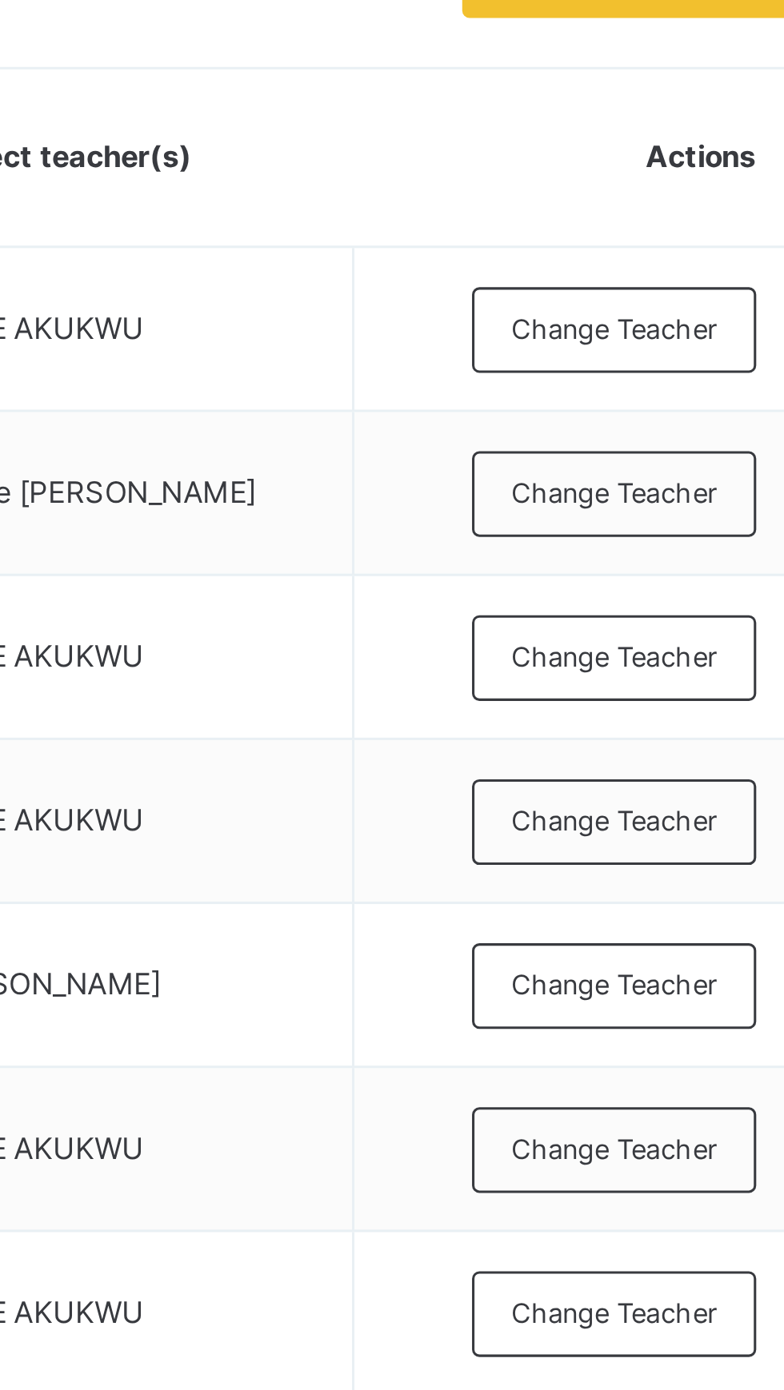
click at [711, 582] on span "Change Teacher" at bounding box center [695, 584] width 67 height 14
click at [0, 0] on div "× Add Subject Teacher Select Teacher Select subject teacher's name Cancel Save" at bounding box center [0, 0] width 0 height 0
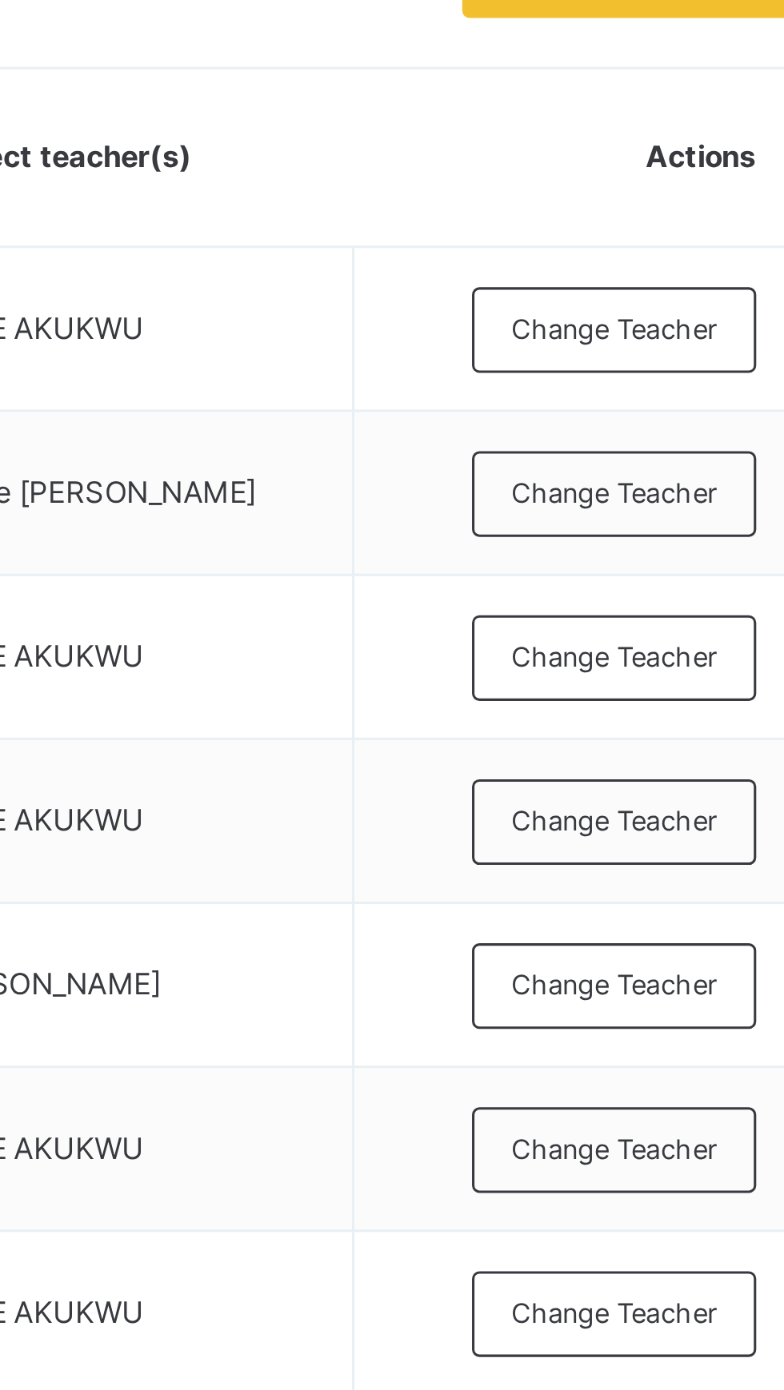
click at [0, 0] on div "× Add Subject Teacher Select Teacher Select subject teacher's name Cancel Save" at bounding box center [0, 0] width 0 height 0
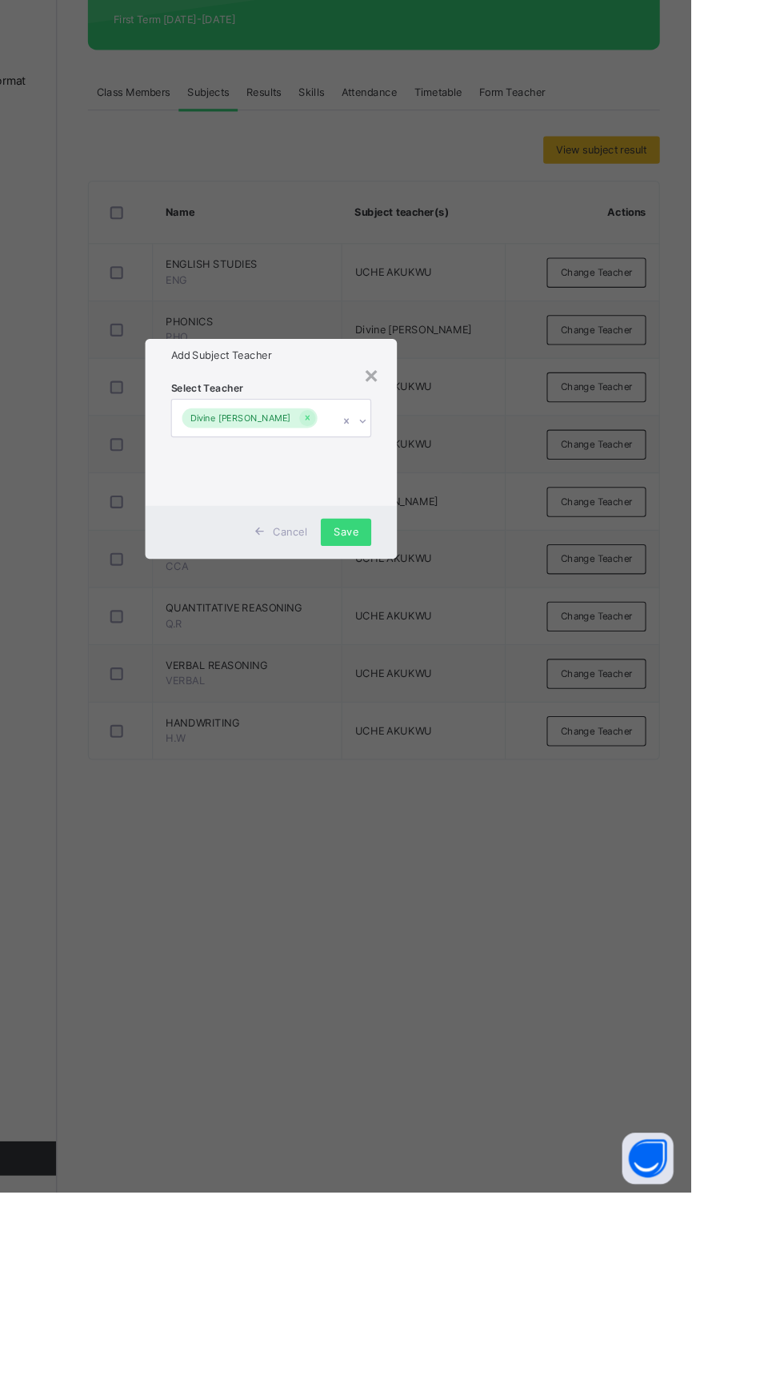
click at [521, 1079] on div "× Add Subject Teacher Select Teacher Divine Godwin Abuo Cancel Save" at bounding box center [392, 695] width 784 height 1390
click at [553, 1255] on div "× Add Subject Teacher Select Teacher Divine Godwin Abuo Cancel Save" at bounding box center [392, 695] width 784 height 1390
click at [464, 1321] on div "× Add Subject Teacher Select Teacher Divine Godwin Abuo Cancel Save" at bounding box center [392, 695] width 784 height 1390
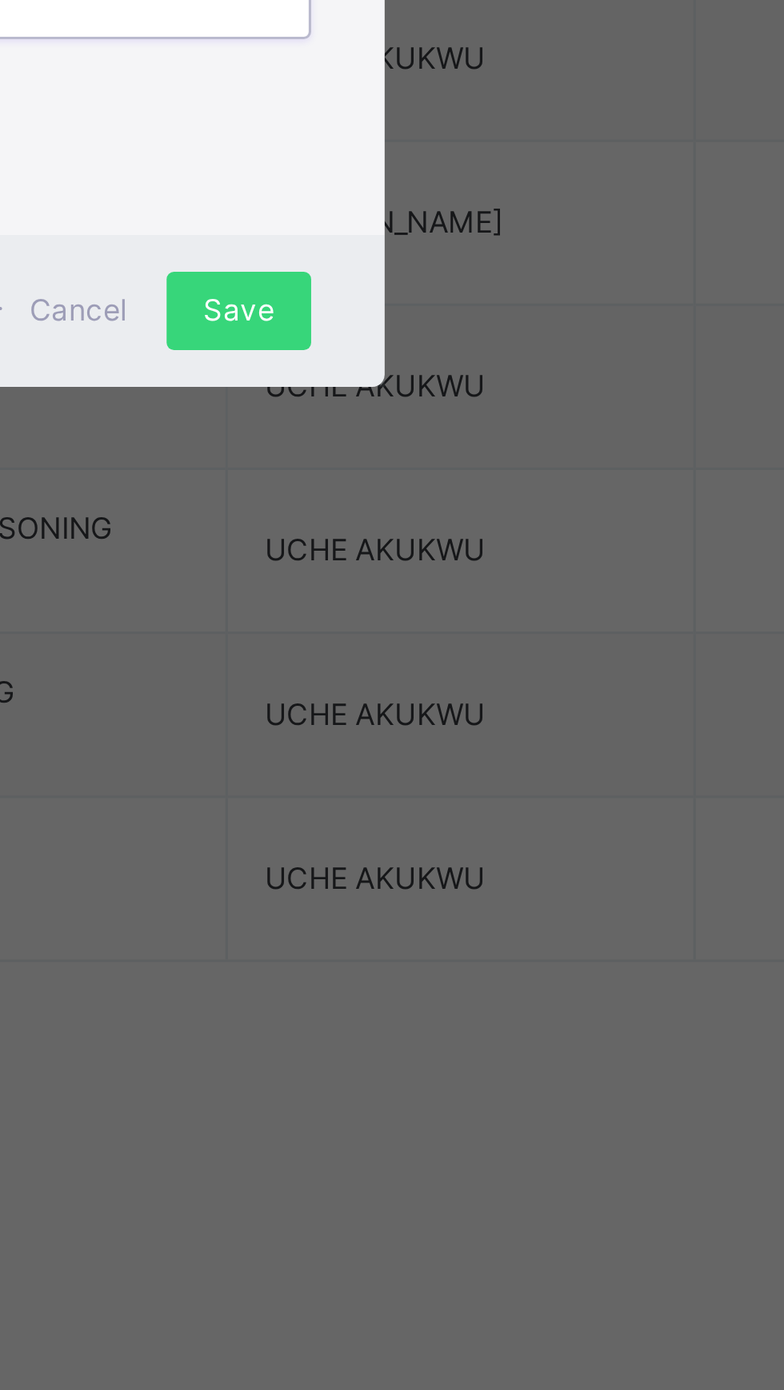
type input "****"
click at [310, 674] on input "****" at bounding box center [310, 667] width 2 height 14
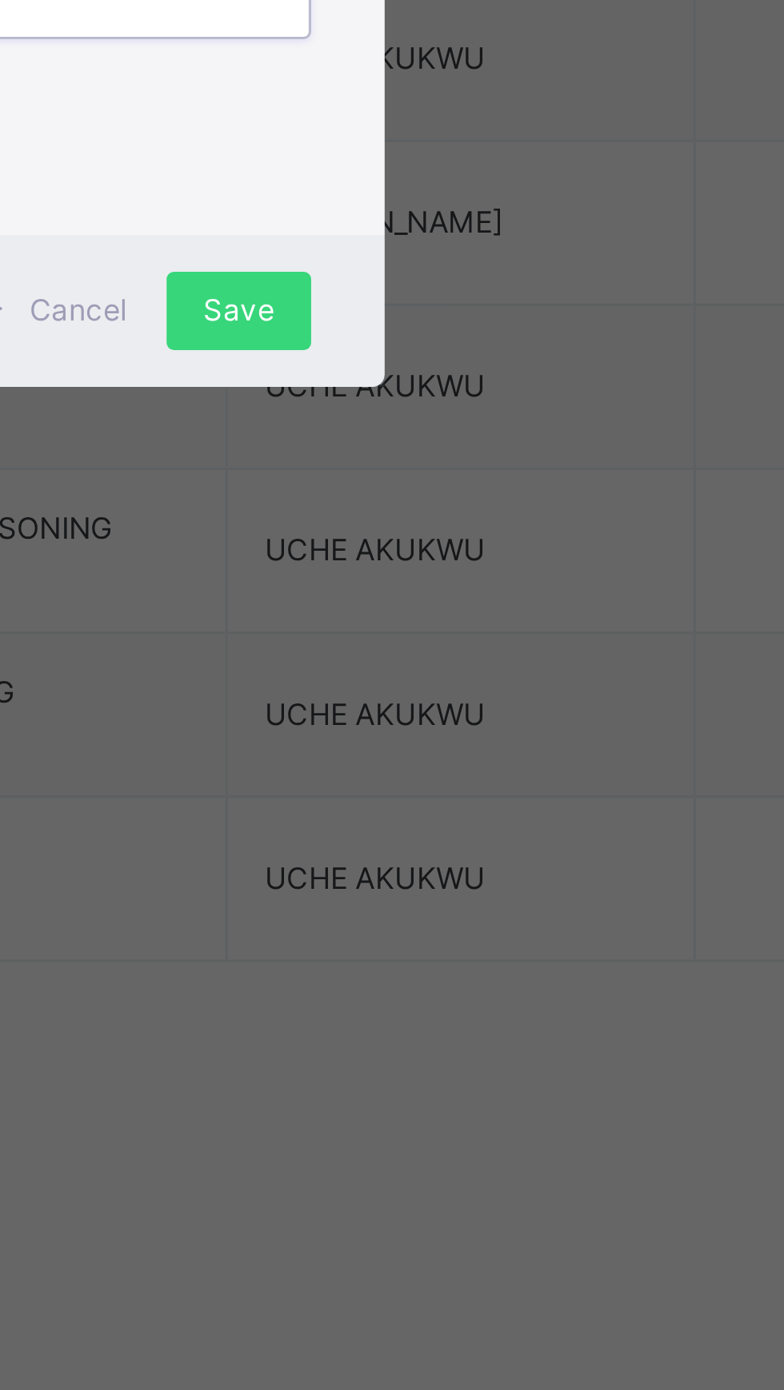
click at [310, 674] on input "****" at bounding box center [310, 667] width 2 height 14
click at [366, 646] on span "Select Teacher" at bounding box center [332, 639] width 68 height 14
type input "*"
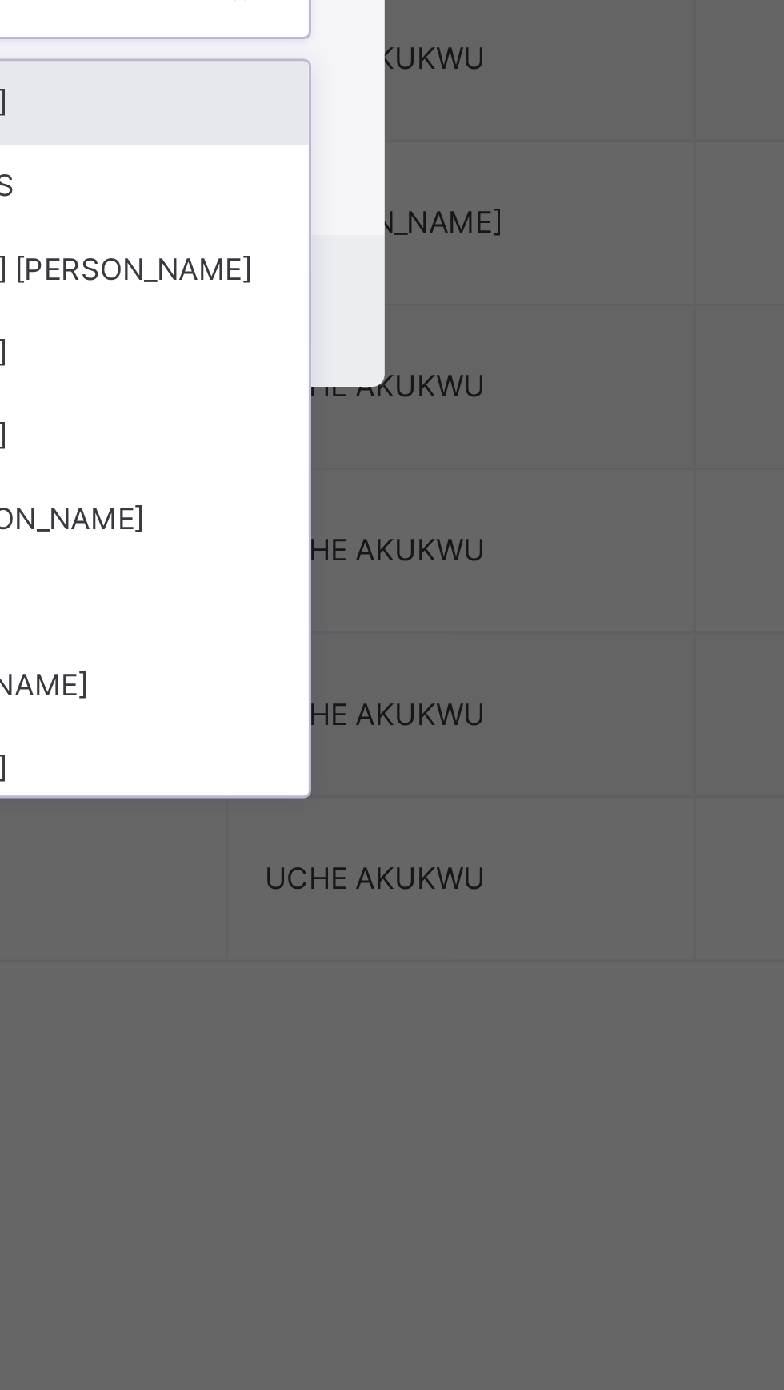
type input "*"
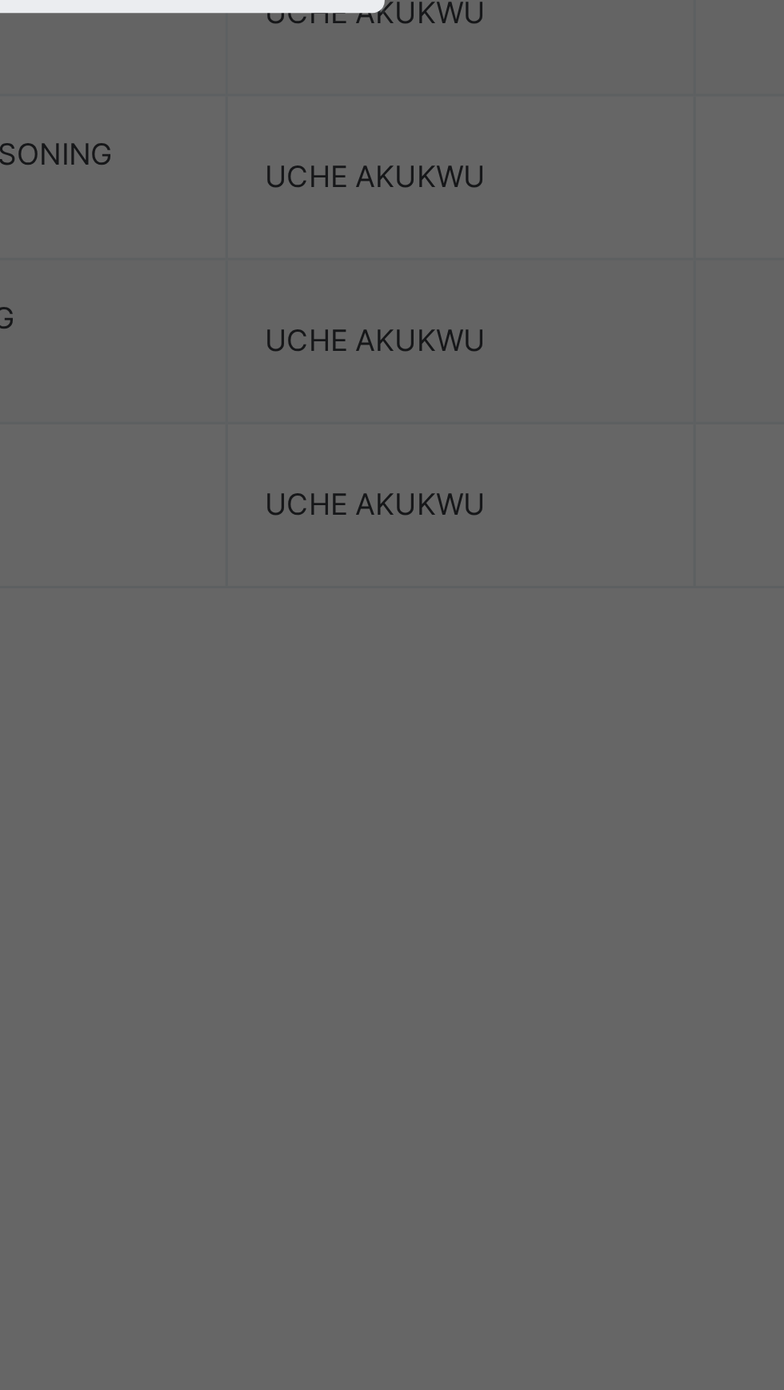
click at [465, 746] on div "UCHE AKUKWU" at bounding box center [392, 732] width 186 height 27
type input "***"
click at [457, 740] on div "Select Teacher option ANIOBI OLUCHI ROSEMARY focused, 12 of 55. 2 results avail…" at bounding box center [391, 685] width 187 height 109
click at [456, 740] on div "Select Teacher option ANIOBI OLUCHI ROSEMARY focused, 12 of 55. 2 results avail…" at bounding box center [391, 685] width 187 height 109
click at [473, 780] on span "Save" at bounding box center [461, 773] width 23 height 14
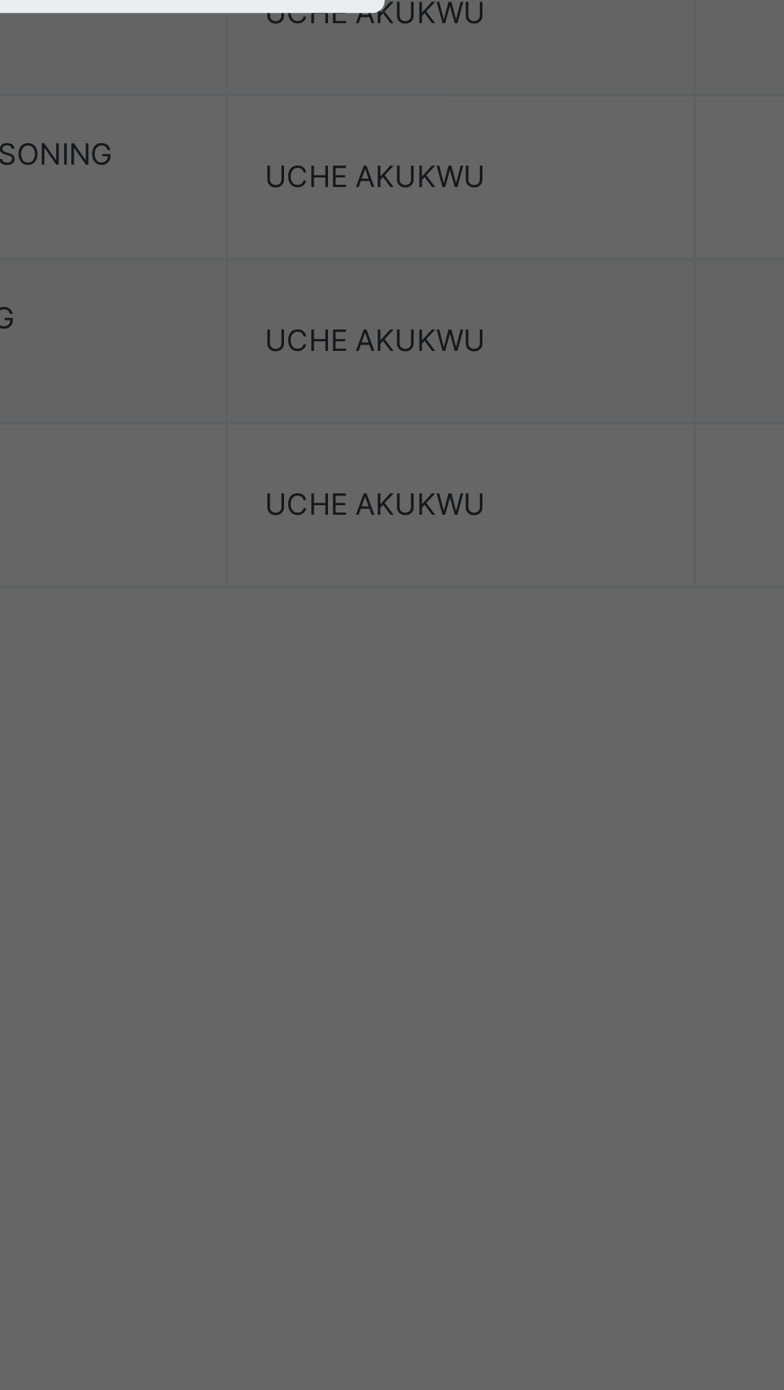
click at [473, 780] on span "Save" at bounding box center [461, 773] width 23 height 14
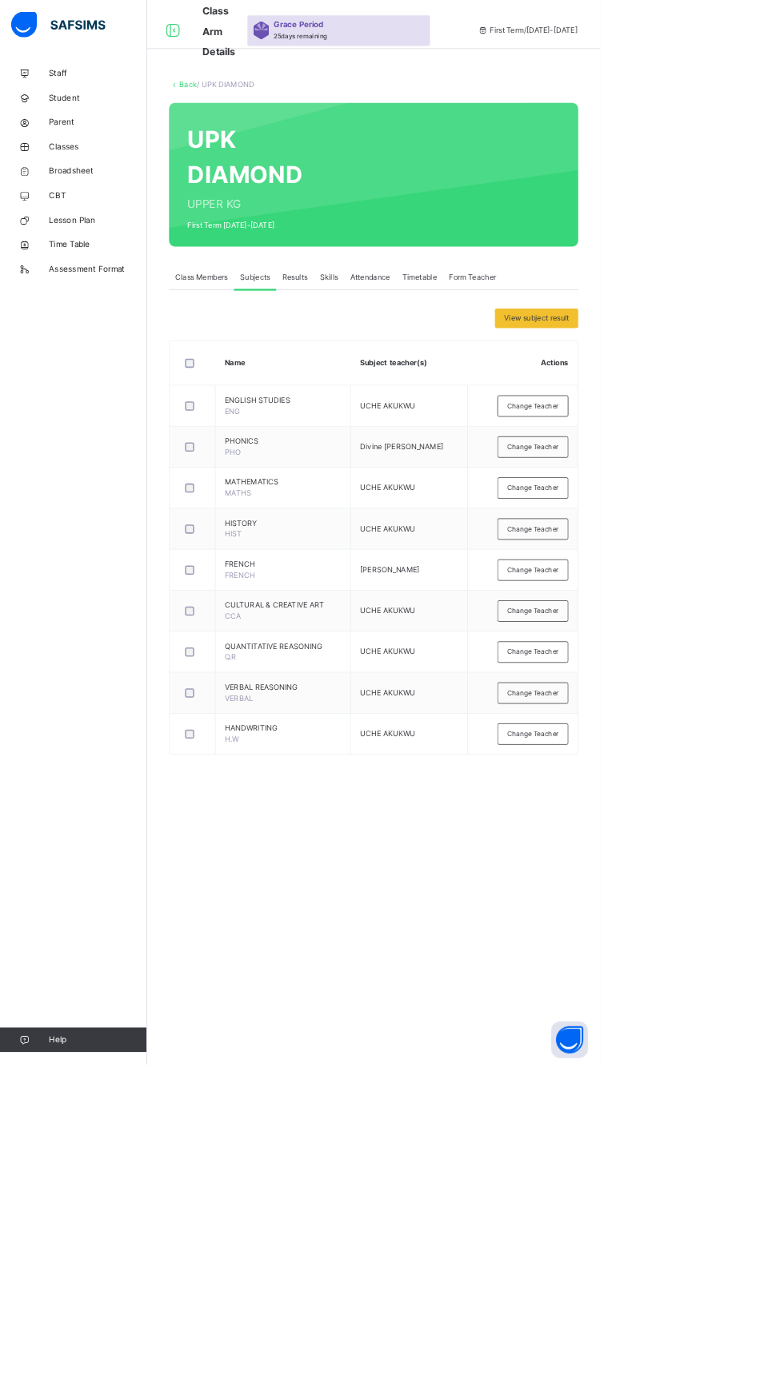
click at [401, 628] on span "MATHEMATICS" at bounding box center [369, 630] width 152 height 14
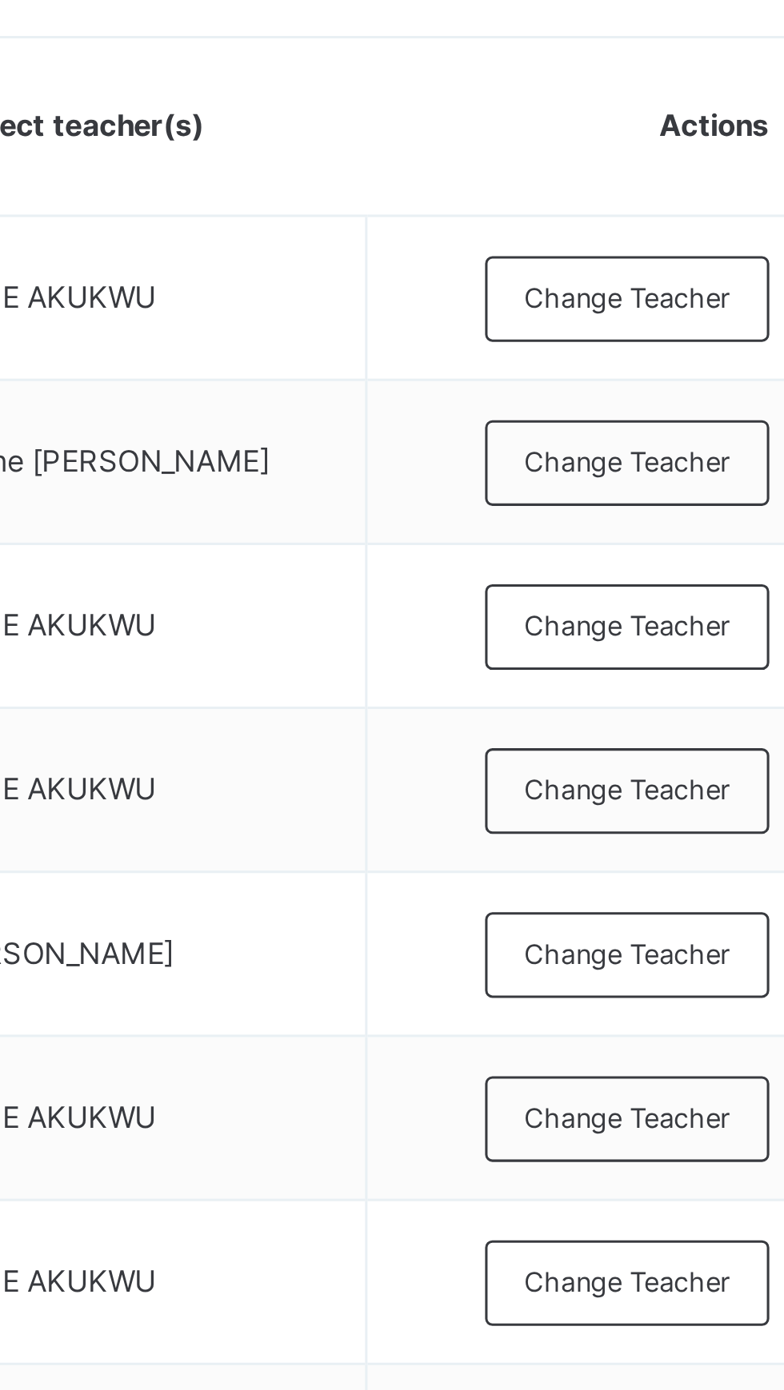
click at [669, 585] on span "Change Teacher" at bounding box center [695, 584] width 67 height 14
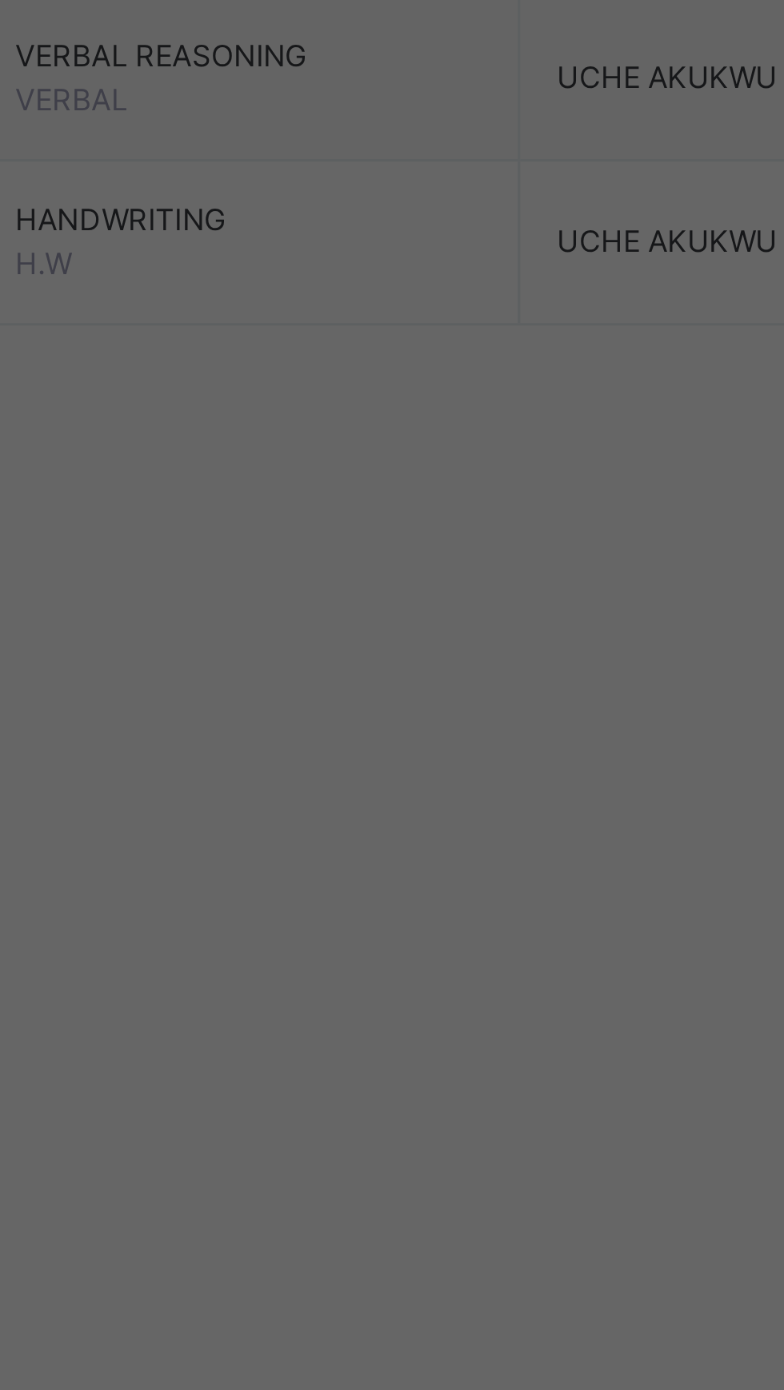
click at [353, 1250] on div "× Add Subject Teacher Select Teacher Divine Godwin Abuo Cancel Save" at bounding box center [392, 695] width 784 height 1390
click at [377, 1107] on div "× Add Subject Teacher Select Teacher Divine Godwin Abuo Cancel Save" at bounding box center [392, 695] width 784 height 1390
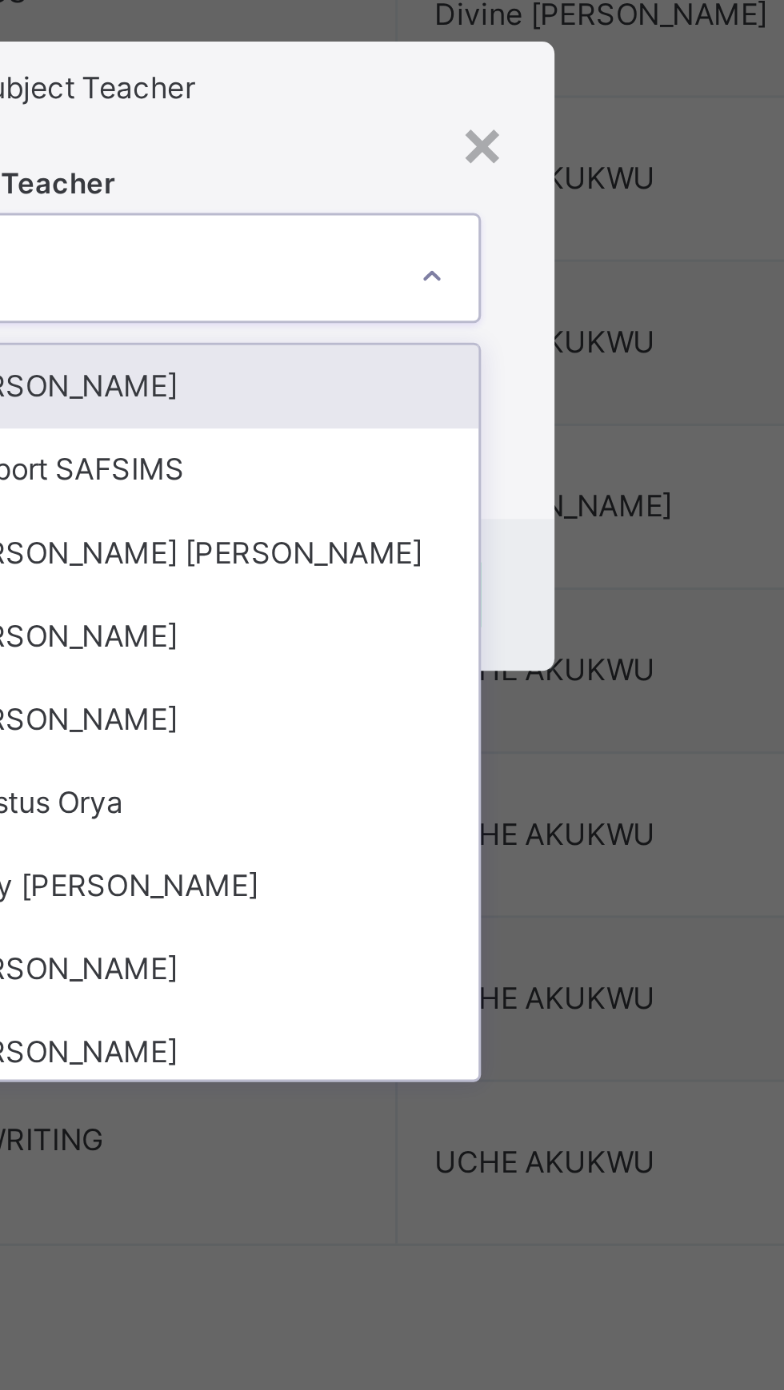
type input "*"
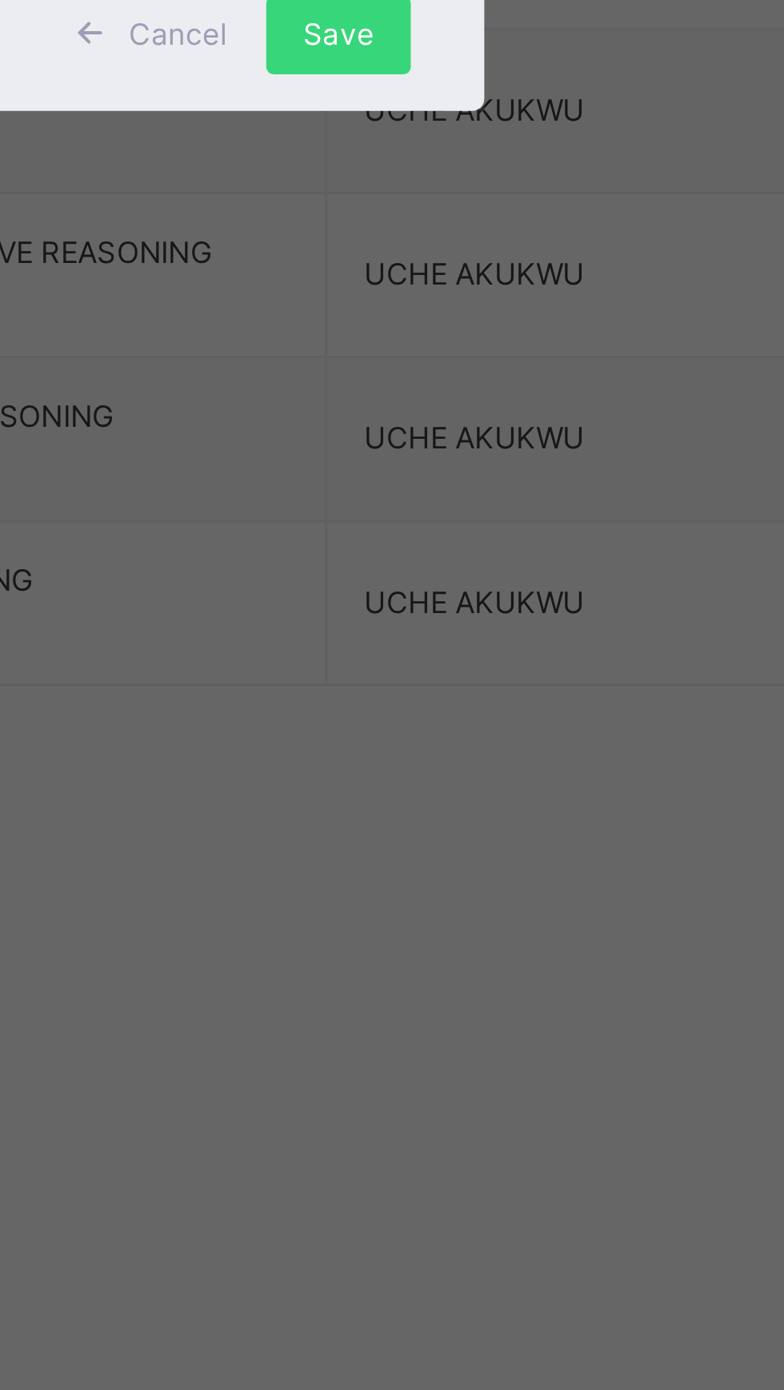
type input "***"
click at [461, 746] on div "UCHE AKUKWU" at bounding box center [392, 732] width 186 height 27
click at [473, 780] on span "Save" at bounding box center [461, 773] width 23 height 14
click at [485, 786] on div "Save" at bounding box center [461, 773] width 47 height 26
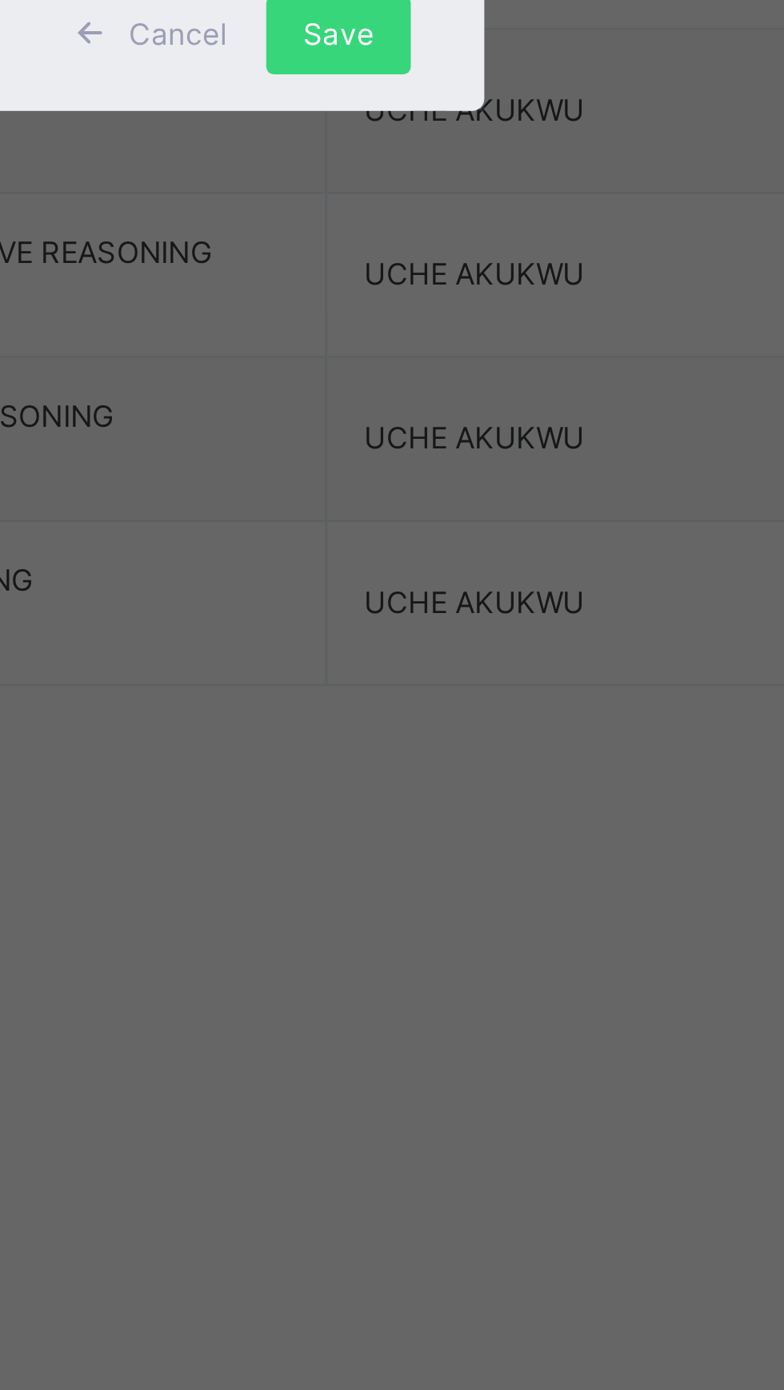
click at [485, 786] on div "Save" at bounding box center [461, 773] width 47 height 26
click at [438, 786] on div "Cancel" at bounding box center [402, 773] width 71 height 26
click at [567, 979] on td "UCHE AKUKWU" at bounding box center [534, 959] width 153 height 54
click at [568, 979] on td "UCHE AKUKWU" at bounding box center [534, 959] width 153 height 54
click at [572, 981] on td "UCHE AKUKWU" at bounding box center [534, 959] width 153 height 54
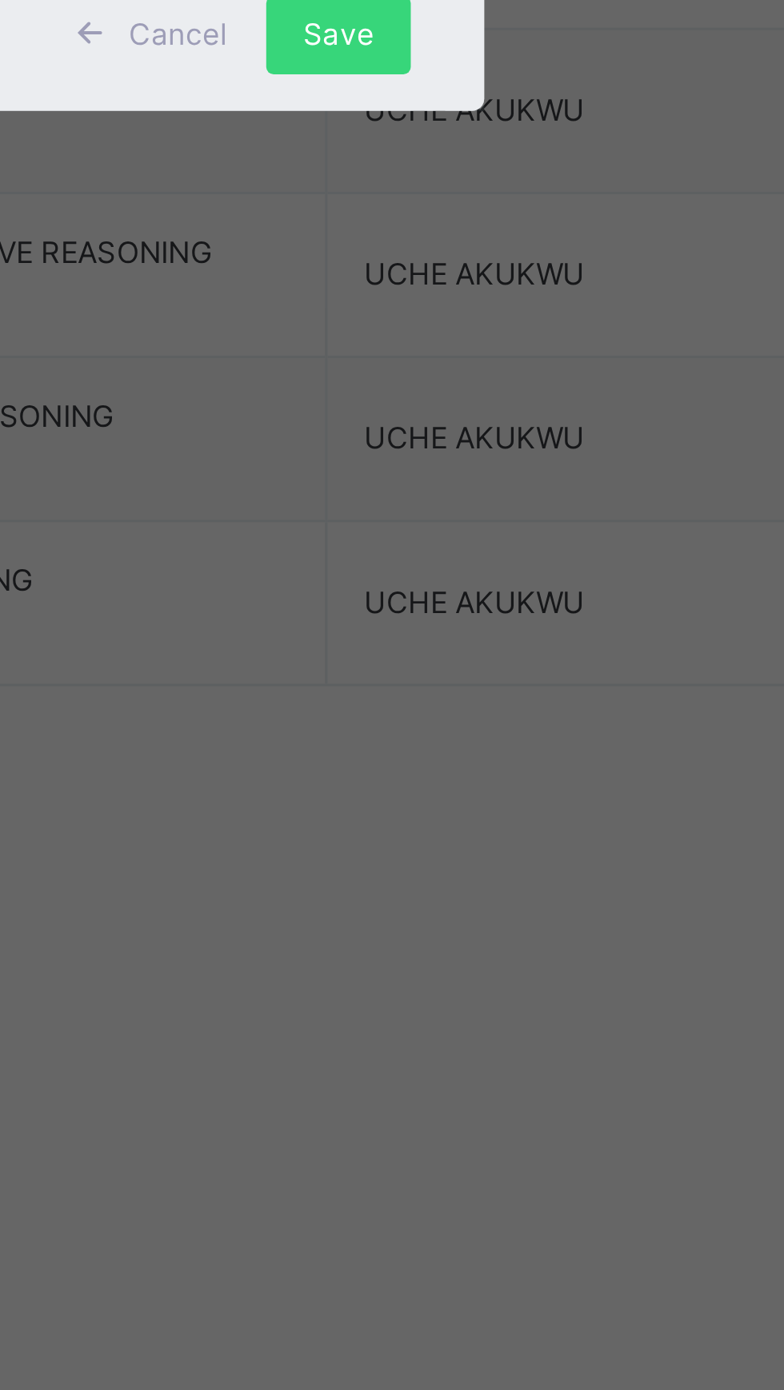
click at [568, 979] on td "UCHE AKUKWU" at bounding box center [534, 959] width 153 height 54
click at [568, 980] on td "UCHE AKUKWU" at bounding box center [534, 959] width 153 height 54
click at [571, 987] on div "Back / UPK DIAMOND UPK DIAMOND UPPER KG First Term 2025-2026 Class Members Subj…" at bounding box center [488, 553] width 592 height 946
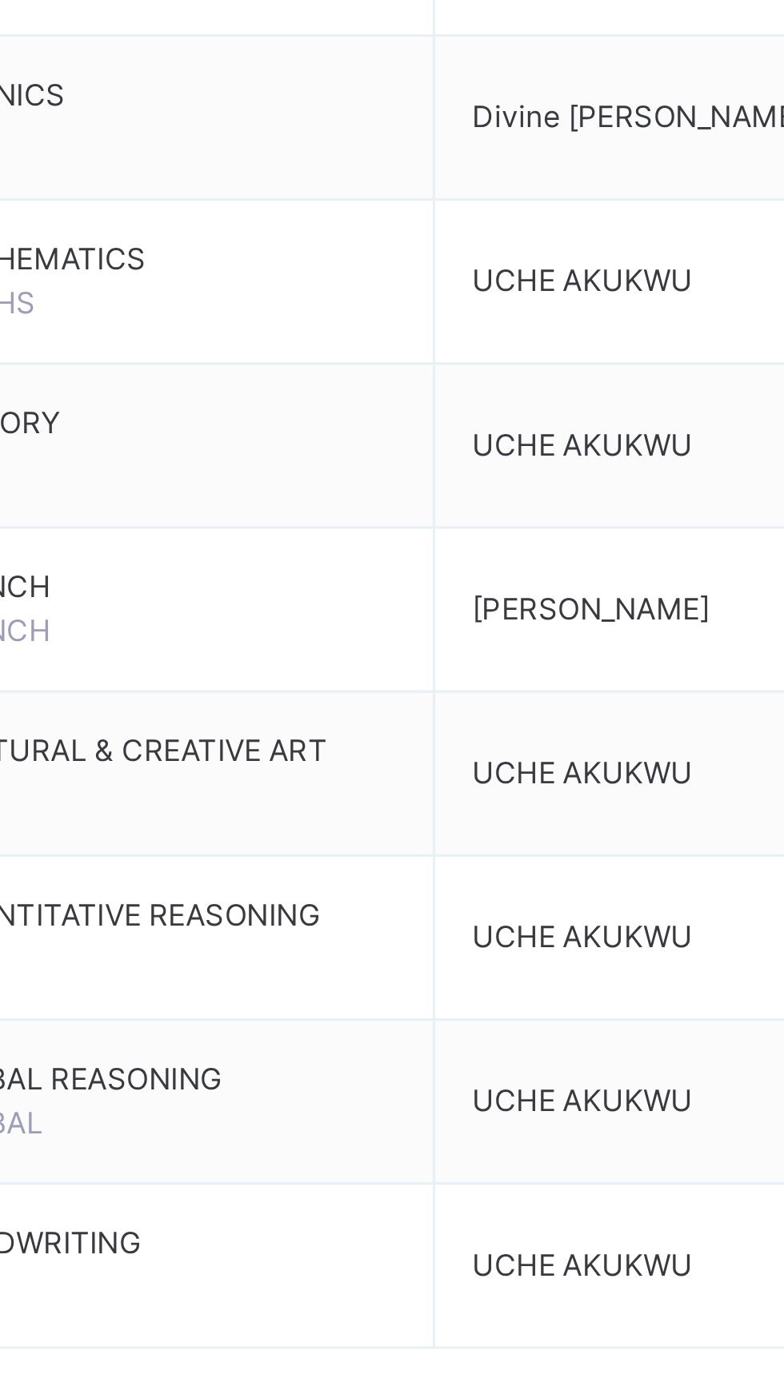
click at [632, 504] on td "Change Teacher" at bounding box center [682, 531] width 143 height 54
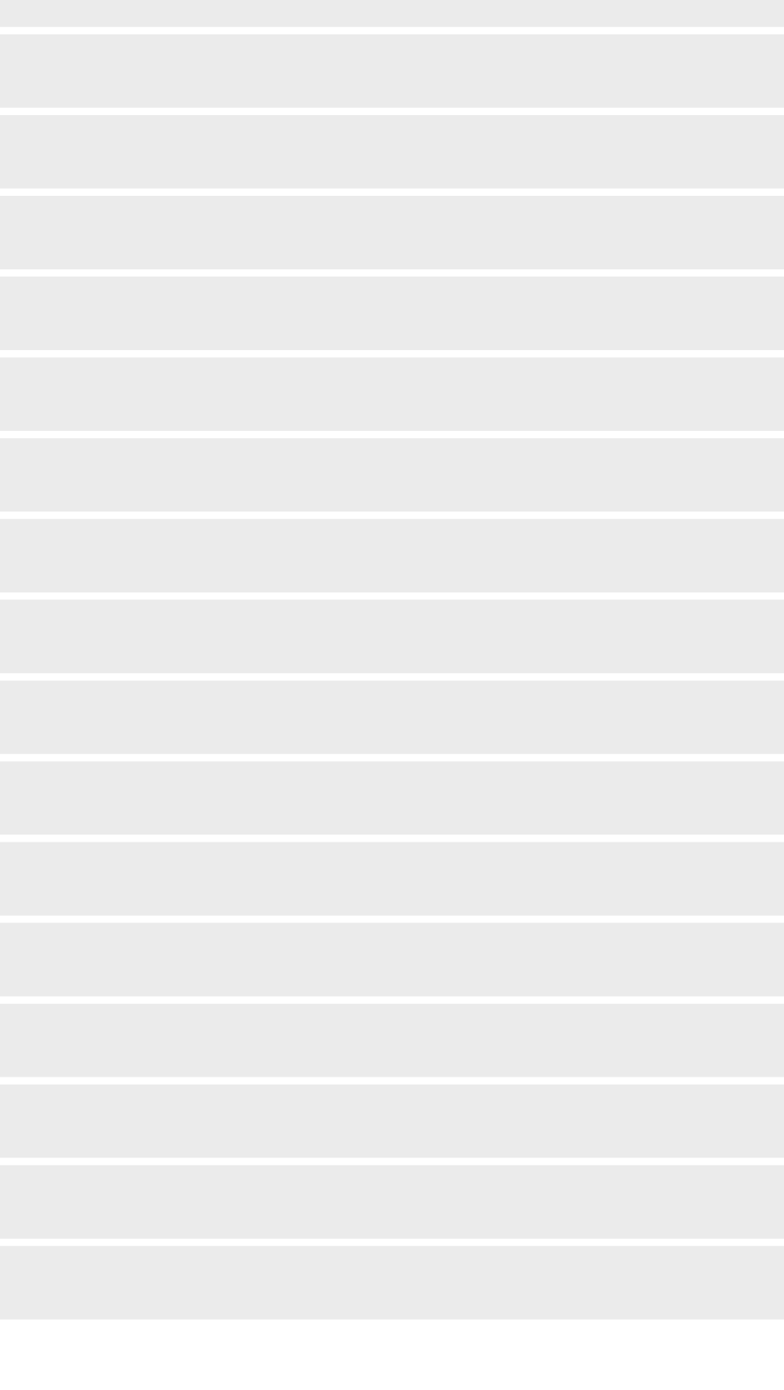
click at [58, 72] on div "Staff Student Parent Classes Broadsheet CBT Lesson Plan Time Table Assessment F…" at bounding box center [96, 727] width 192 height 1326
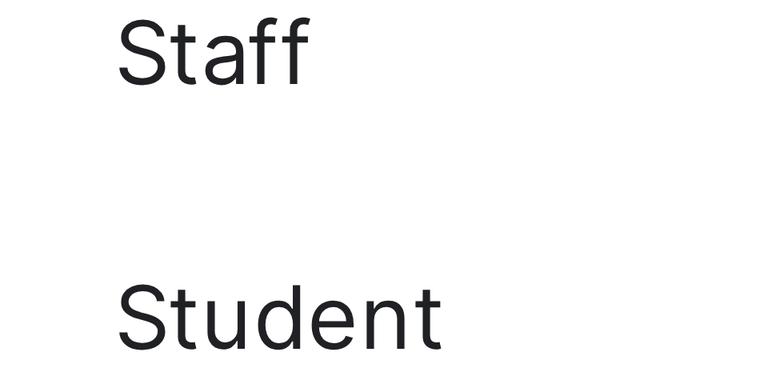
click at [58, 130] on icon at bounding box center [32, 128] width 64 height 12
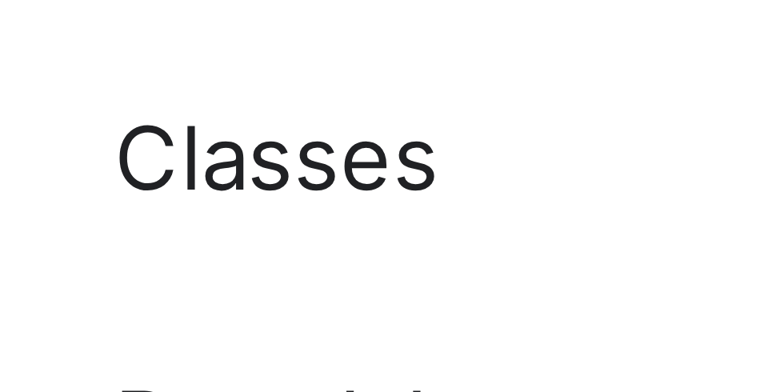
click at [78, 190] on span "Classes" at bounding box center [128, 192] width 128 height 16
click at [98, 184] on span "Classes" at bounding box center [128, 192] width 128 height 16
click at [102, 189] on span "Classes" at bounding box center [128, 192] width 128 height 16
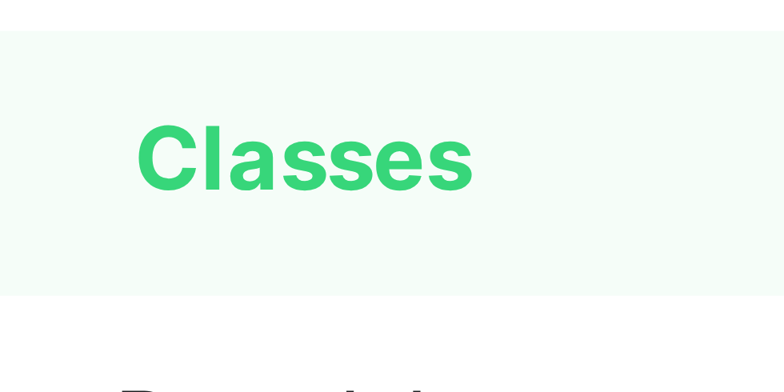
click at [90, 192] on span "Classes" at bounding box center [129, 192] width 126 height 16
click at [69, 191] on span "Classes" at bounding box center [129, 192] width 126 height 16
click at [71, 192] on span "Classes" at bounding box center [129, 192] width 126 height 16
click at [96, 193] on span "Classes" at bounding box center [129, 192] width 126 height 16
click at [114, 189] on span "Classes" at bounding box center [129, 192] width 126 height 16
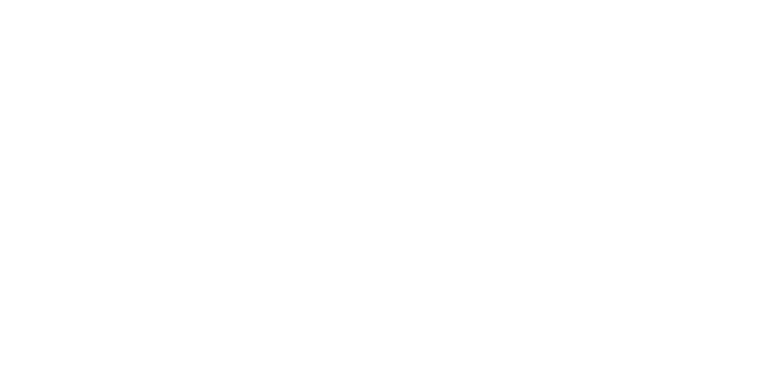
scroll to position [82, 0]
click at [0, 0] on div "View Class" at bounding box center [0, 0] width 0 height 0
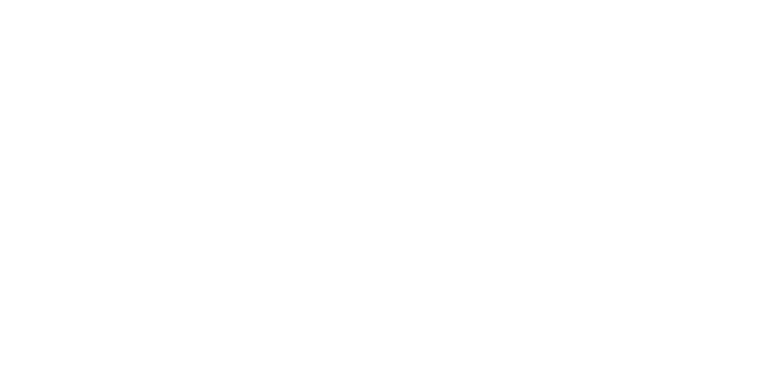
click at [603, 350] on div "Form Teacher" at bounding box center [617, 362] width 78 height 32
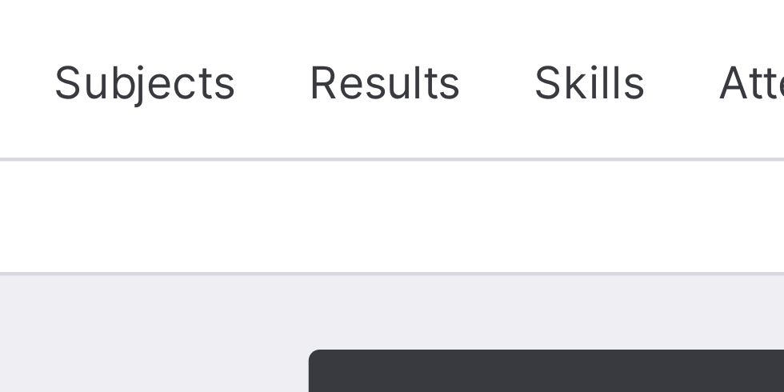
click at [330, 232] on span "Subjects" at bounding box center [332, 238] width 39 height 14
